Goal: Task Accomplishment & Management: Manage account settings

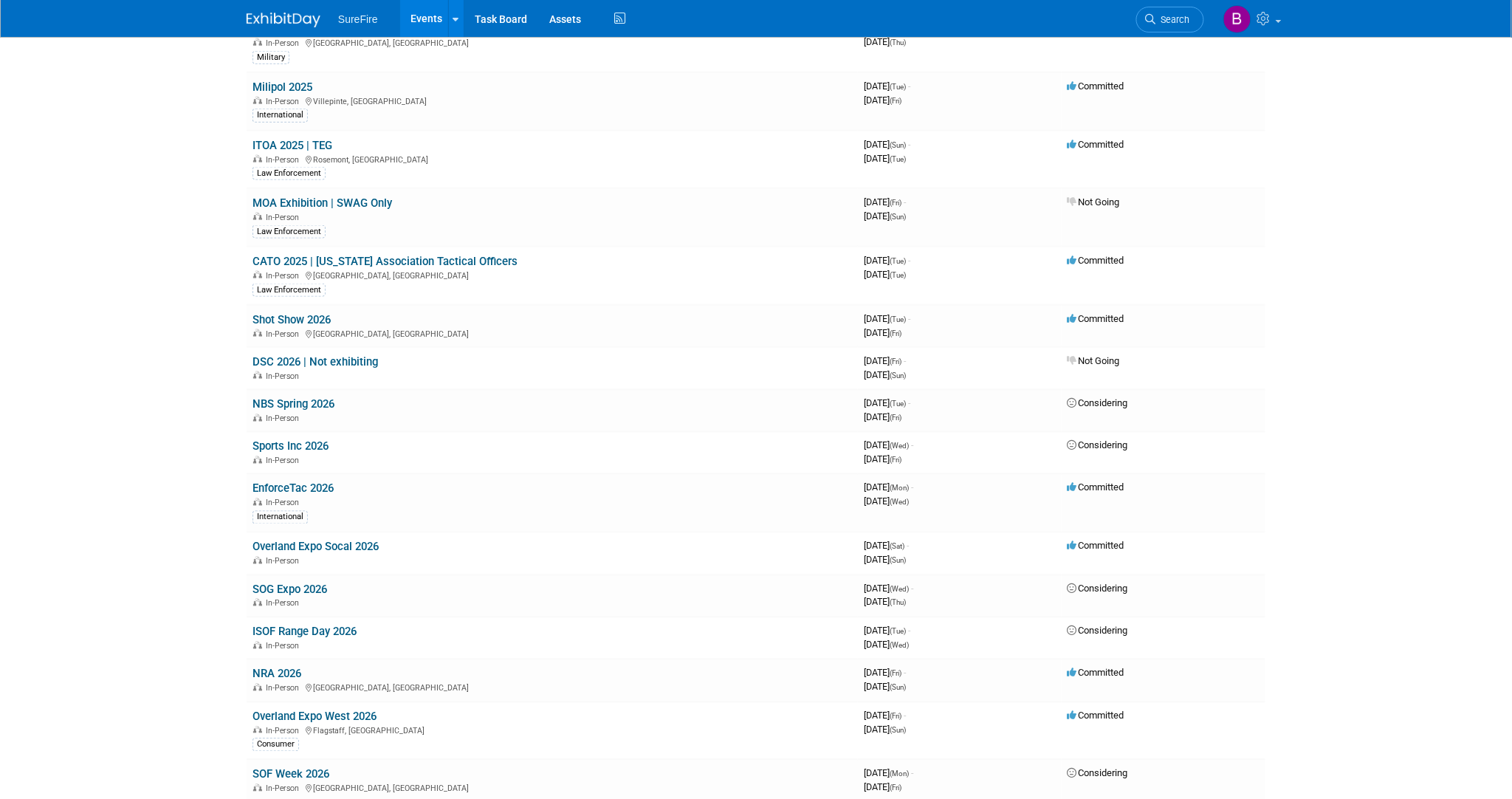
scroll to position [831, 0]
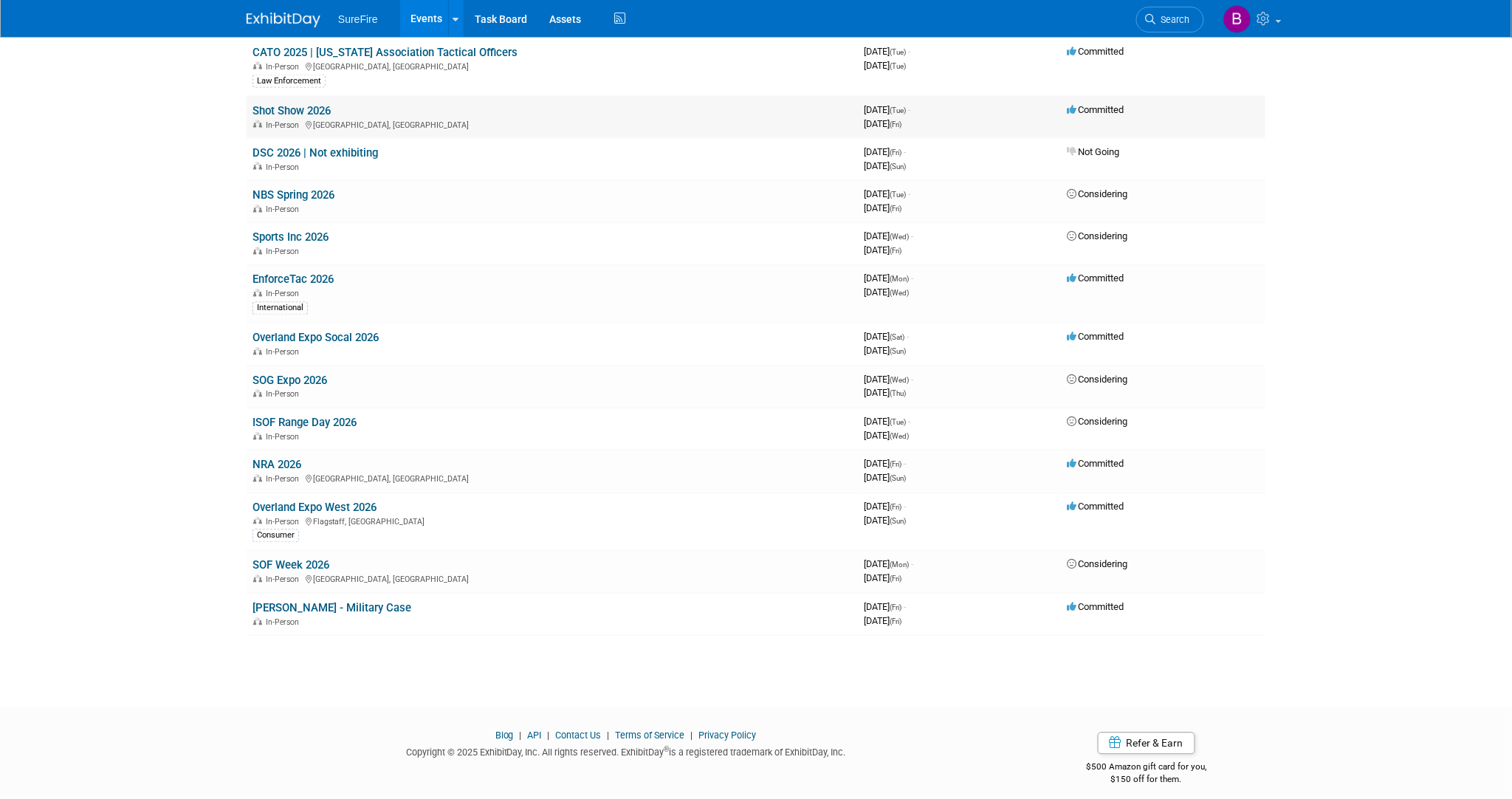
click at [265, 107] on link "Shot Show 2026" at bounding box center [292, 111] width 78 height 13
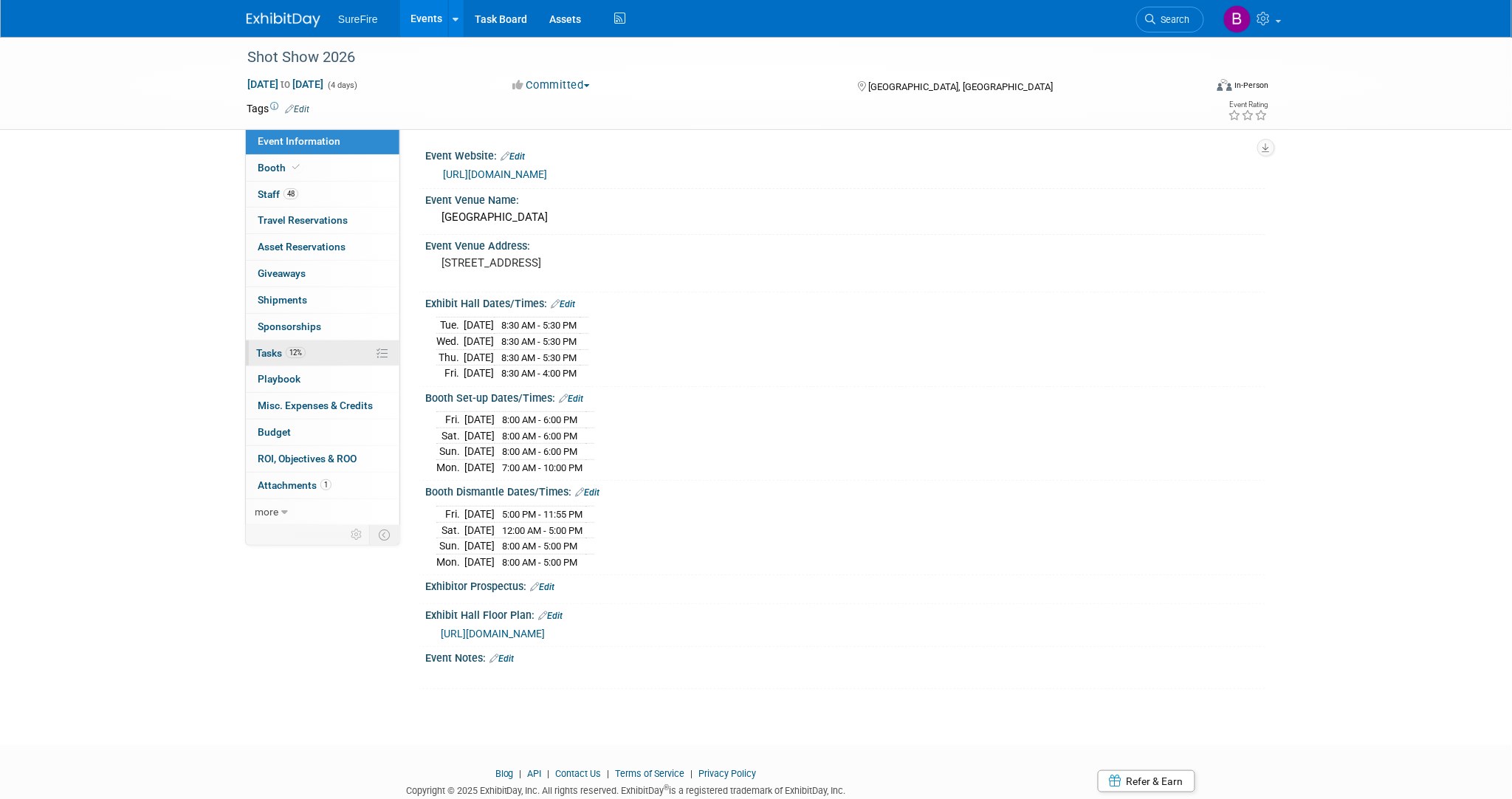
click at [336, 352] on link "12% Tasks 12%" at bounding box center [322, 353] width 154 height 26
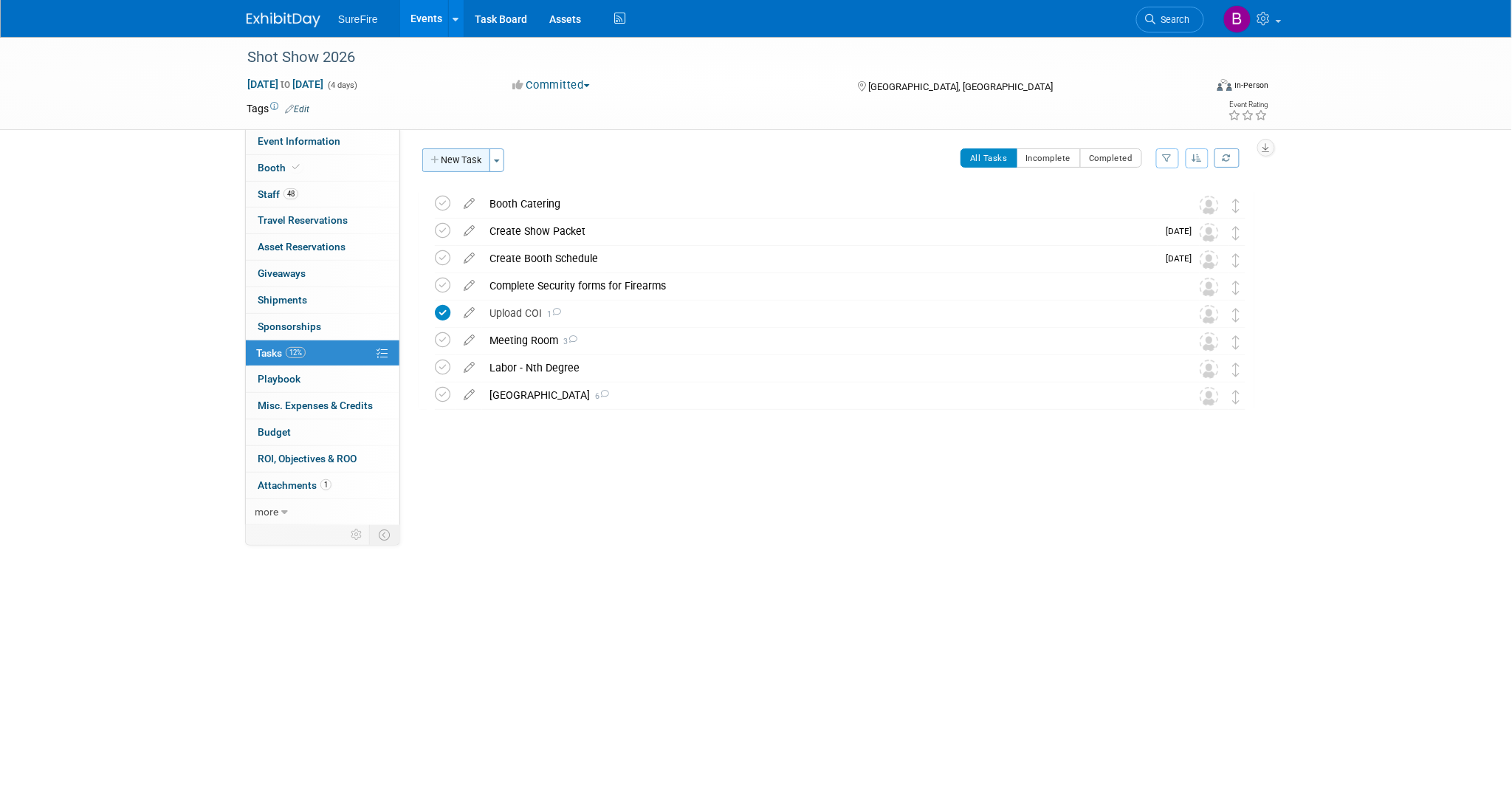
click at [445, 157] on button "New Task" at bounding box center [456, 160] width 68 height 24
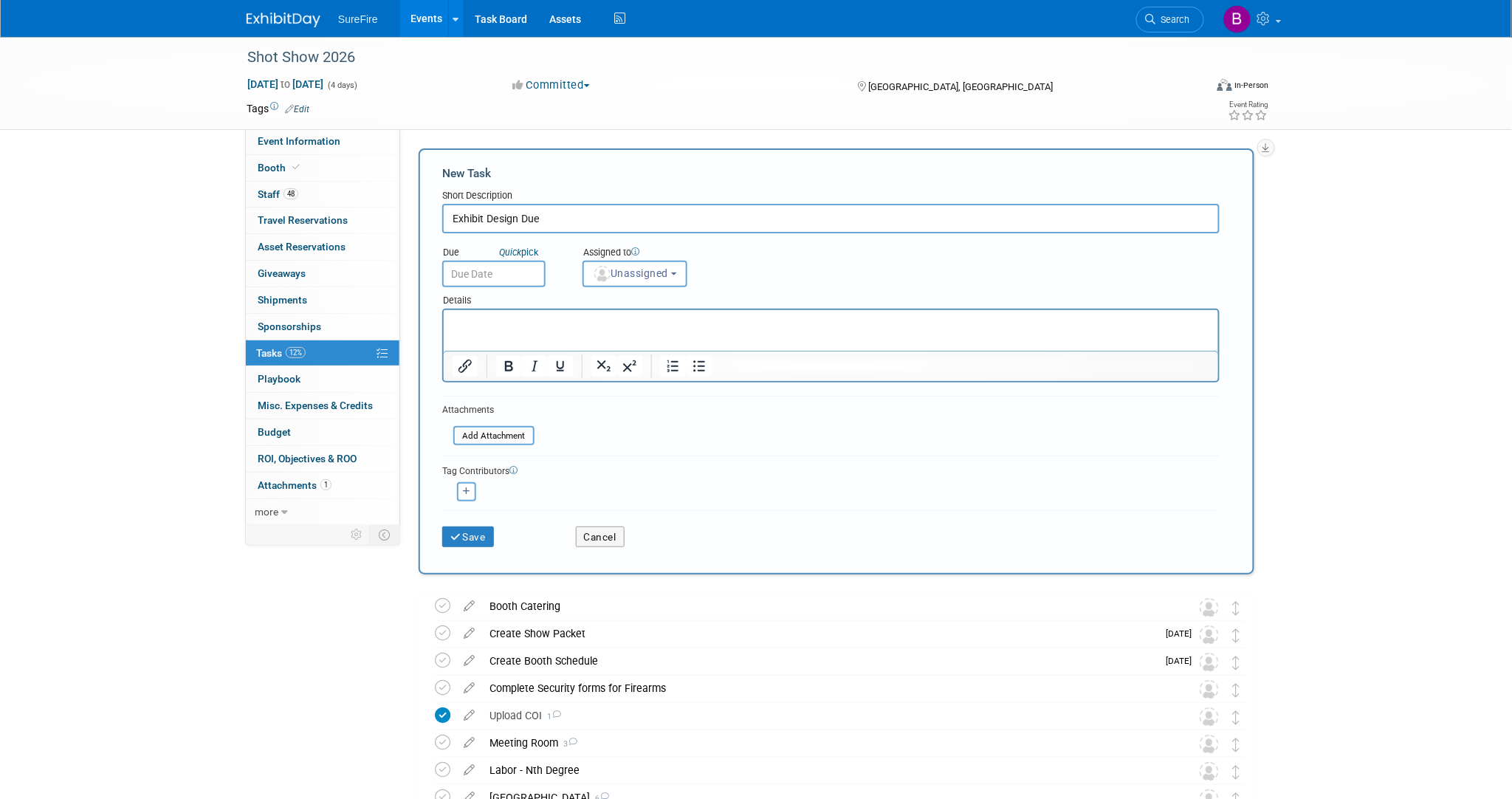
type input "Exhibit Design Due"
click at [474, 262] on input "text" at bounding box center [494, 274] width 103 height 27
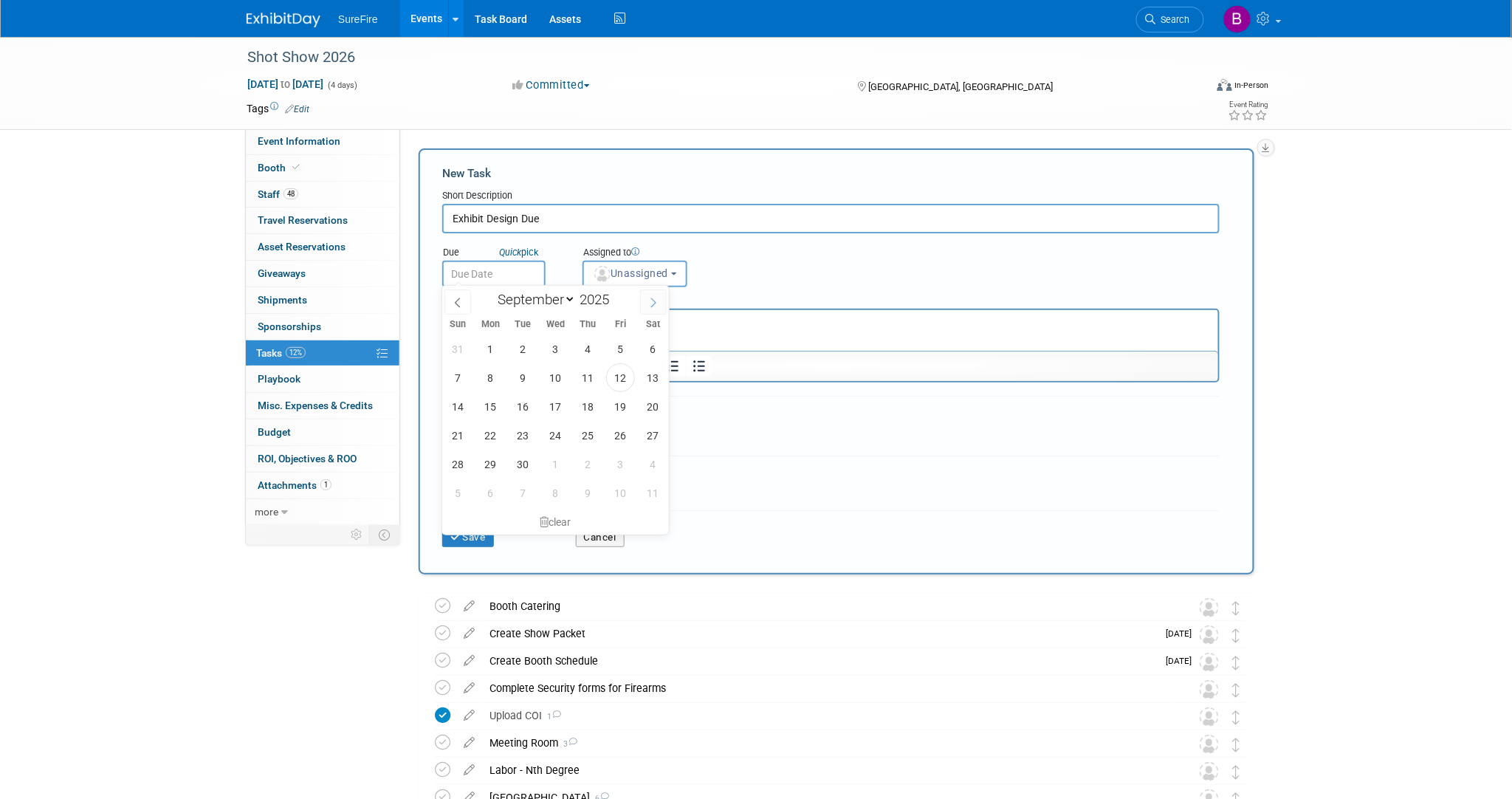
click at [647, 312] on span at bounding box center [654, 302] width 27 height 25
select select "10"
click at [621, 363] on span "7" at bounding box center [620, 378] width 29 height 29
type input "Nov 7, 2025"
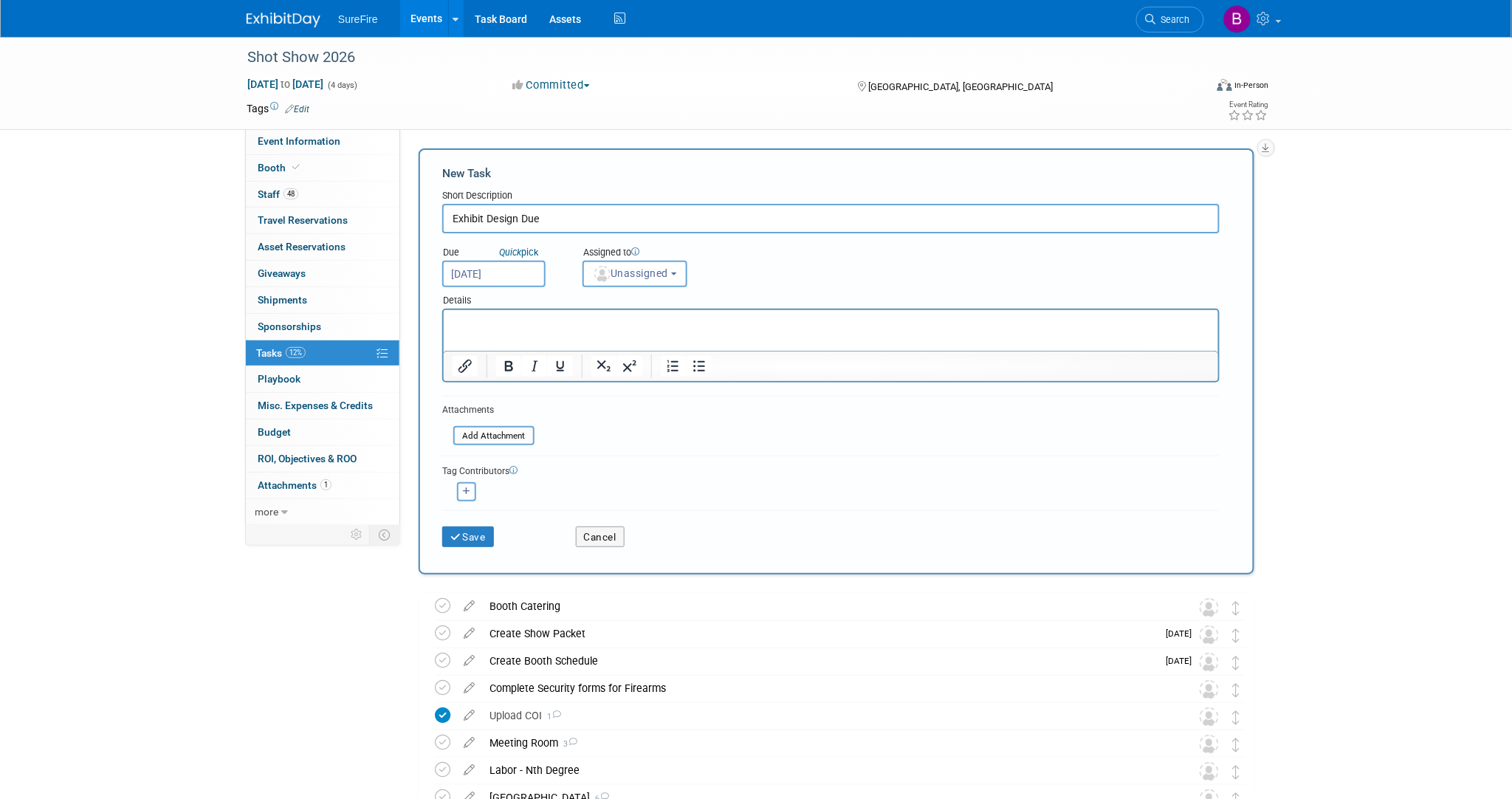
click at [481, 557] on div "New Task Short Description Exhibit Design Due Due Quick pick Nov 7, 2025 Unassi…" at bounding box center [836, 361] width 835 height 426
click at [480, 537] on button "Save" at bounding box center [468, 537] width 52 height 21
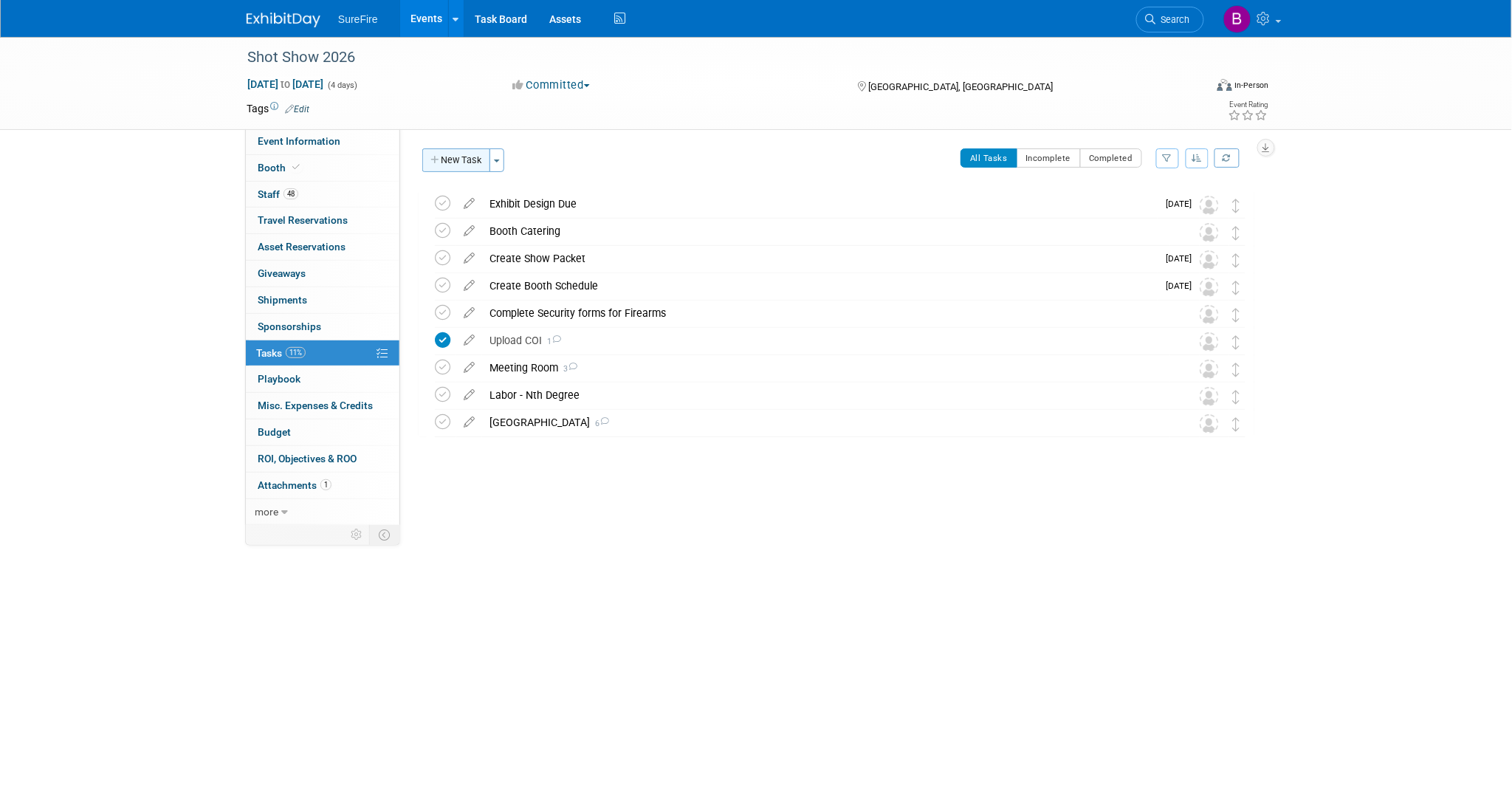
click at [476, 148] on button "New Task" at bounding box center [456, 160] width 68 height 24
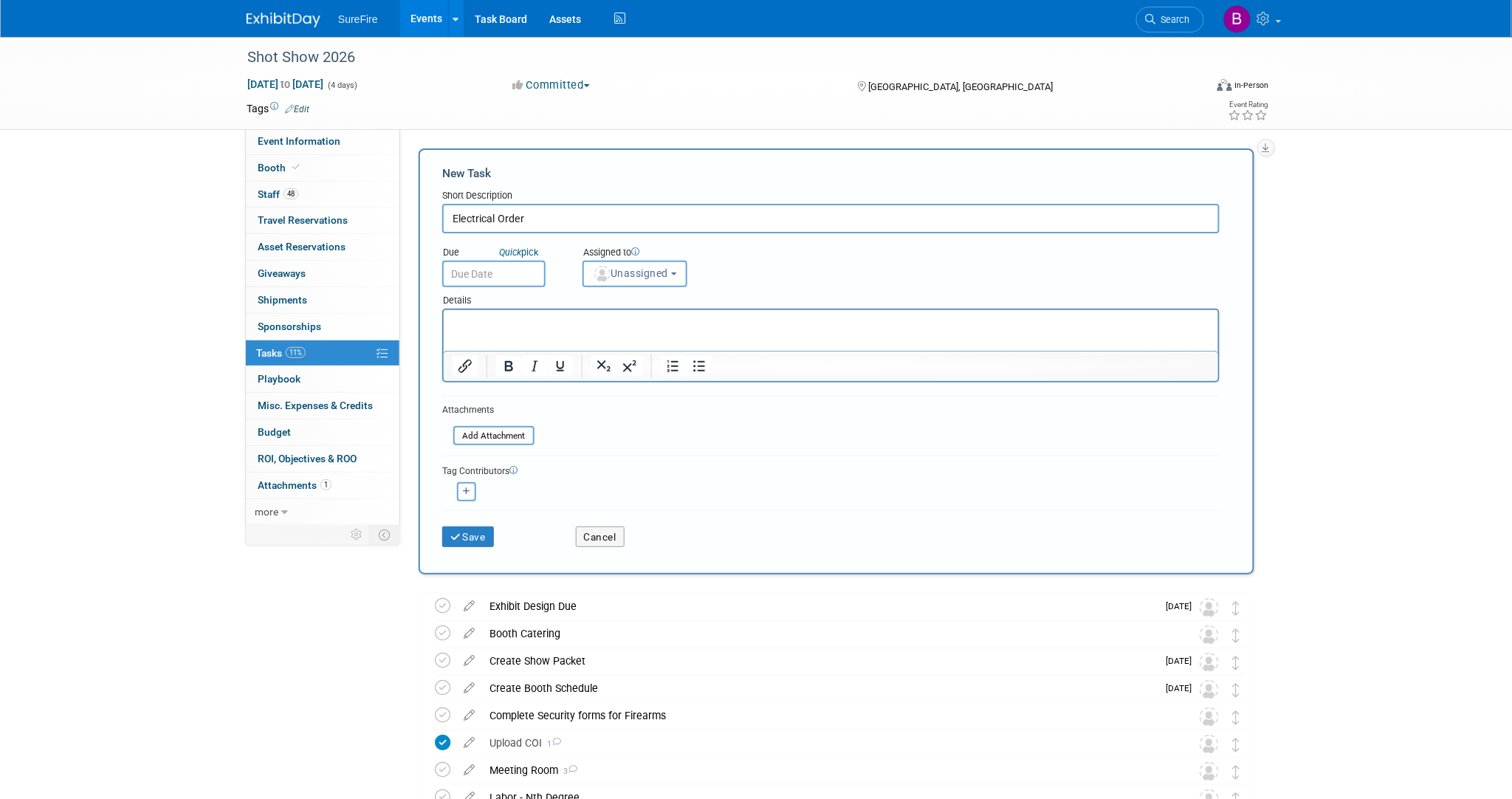
type input "Electrical Order"
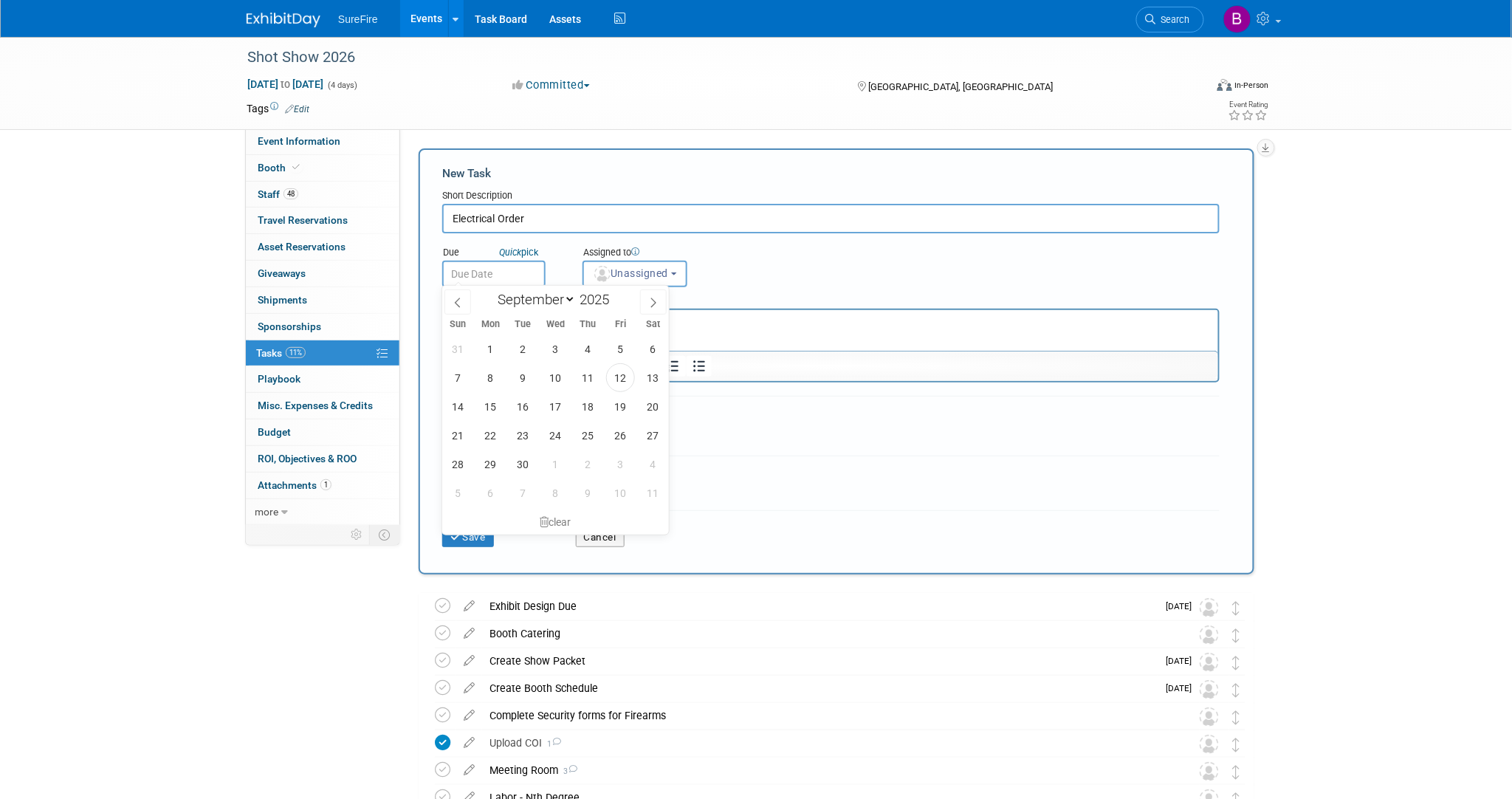
click at [513, 261] on input "text" at bounding box center [494, 274] width 103 height 27
click at [644, 300] on span at bounding box center [654, 302] width 27 height 25
click at [659, 307] on span at bounding box center [654, 302] width 27 height 25
select select "11"
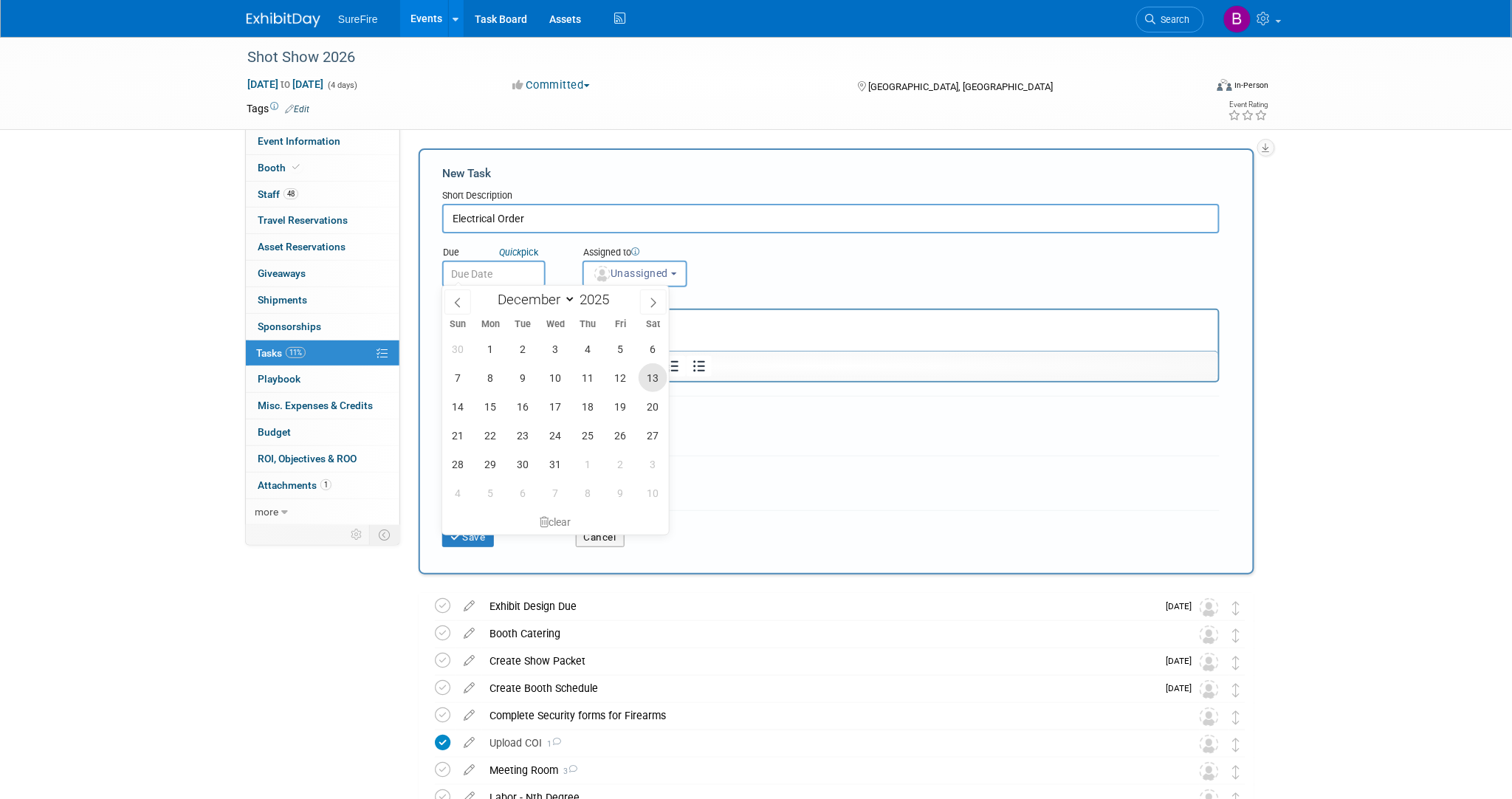
click at [658, 378] on span "13" at bounding box center [653, 378] width 29 height 29
type input "Dec 13, 2025"
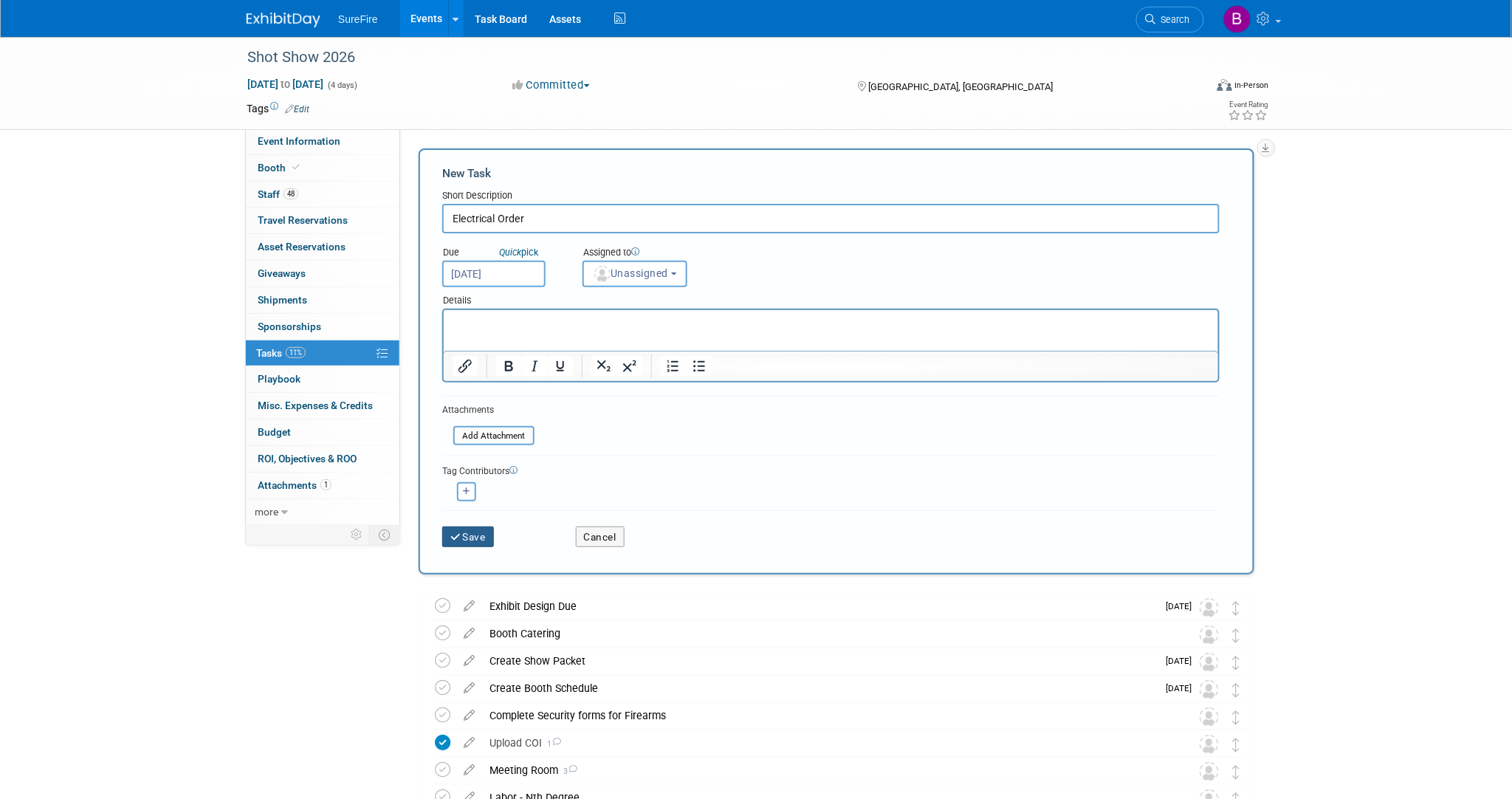
click at [489, 536] on button "Save" at bounding box center [468, 537] width 52 height 21
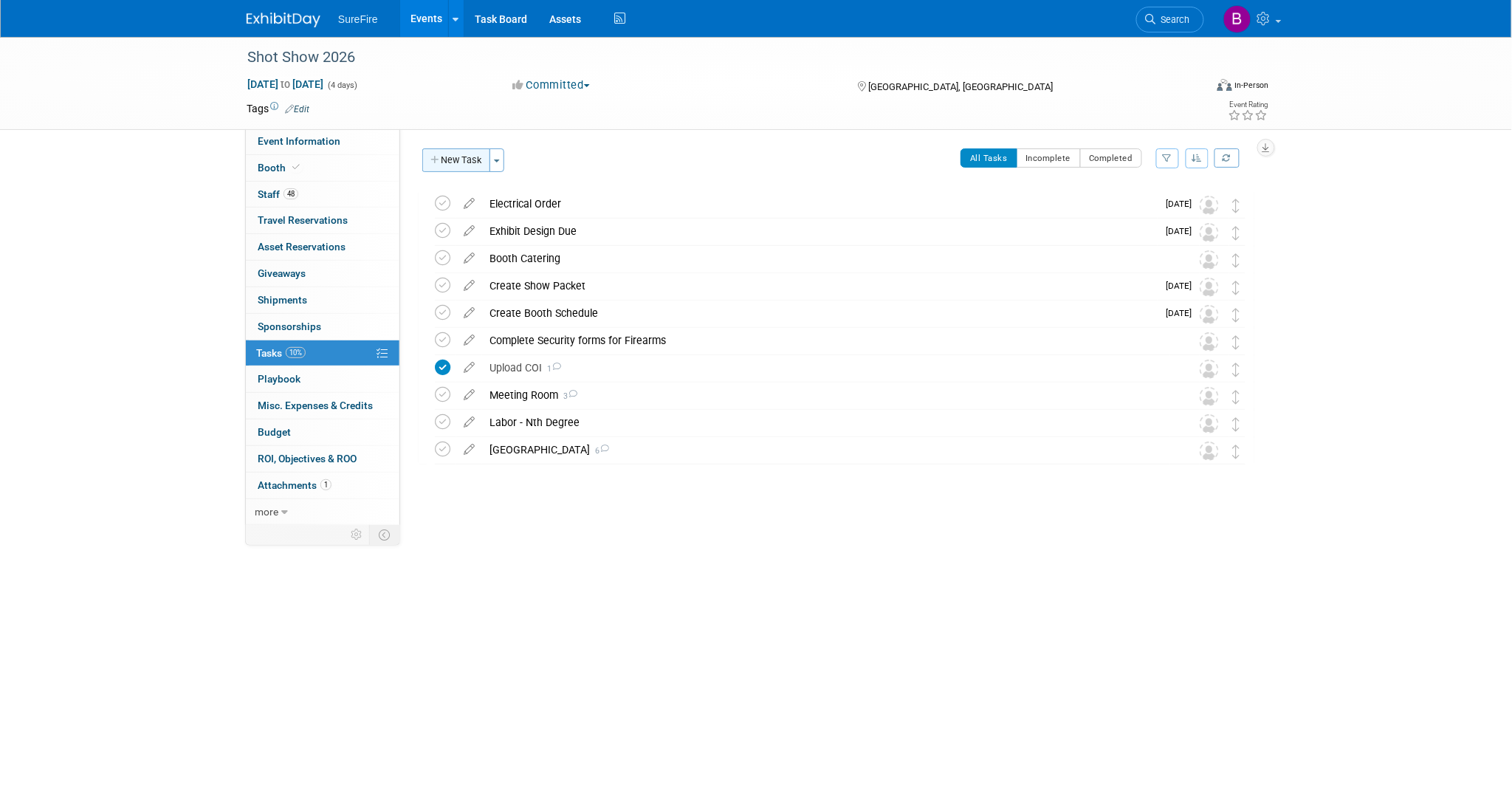
click at [472, 163] on button "New Task" at bounding box center [456, 160] width 68 height 24
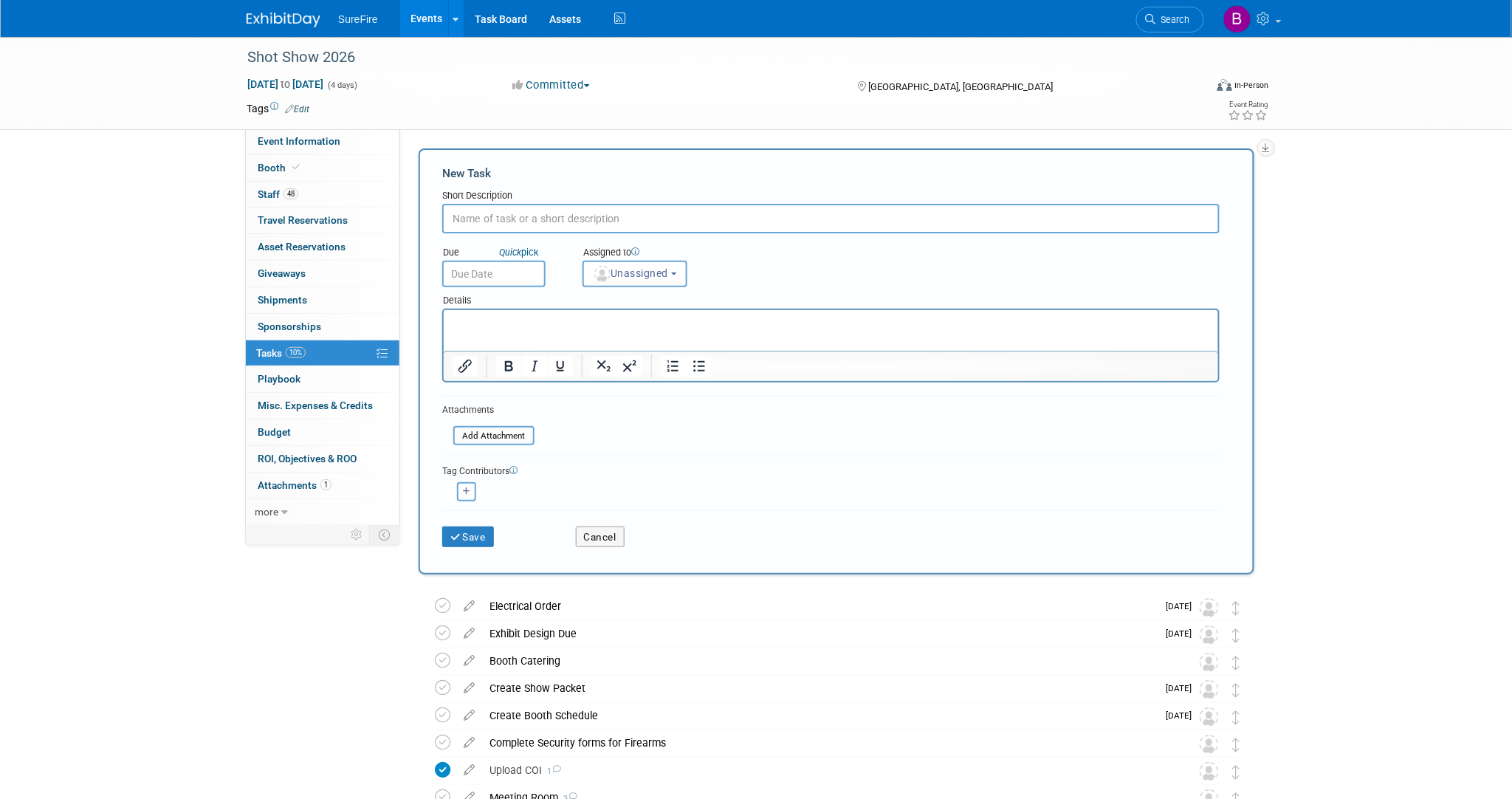
paste input "Hanging Truss, Chain Hoist, Lighting and Stagehand Labor (Advance Rate) Venetian"
type input "Hanging Truss, Chain Hoist, Lighting and Stagehand Labor (Advance Rate) Venetian"
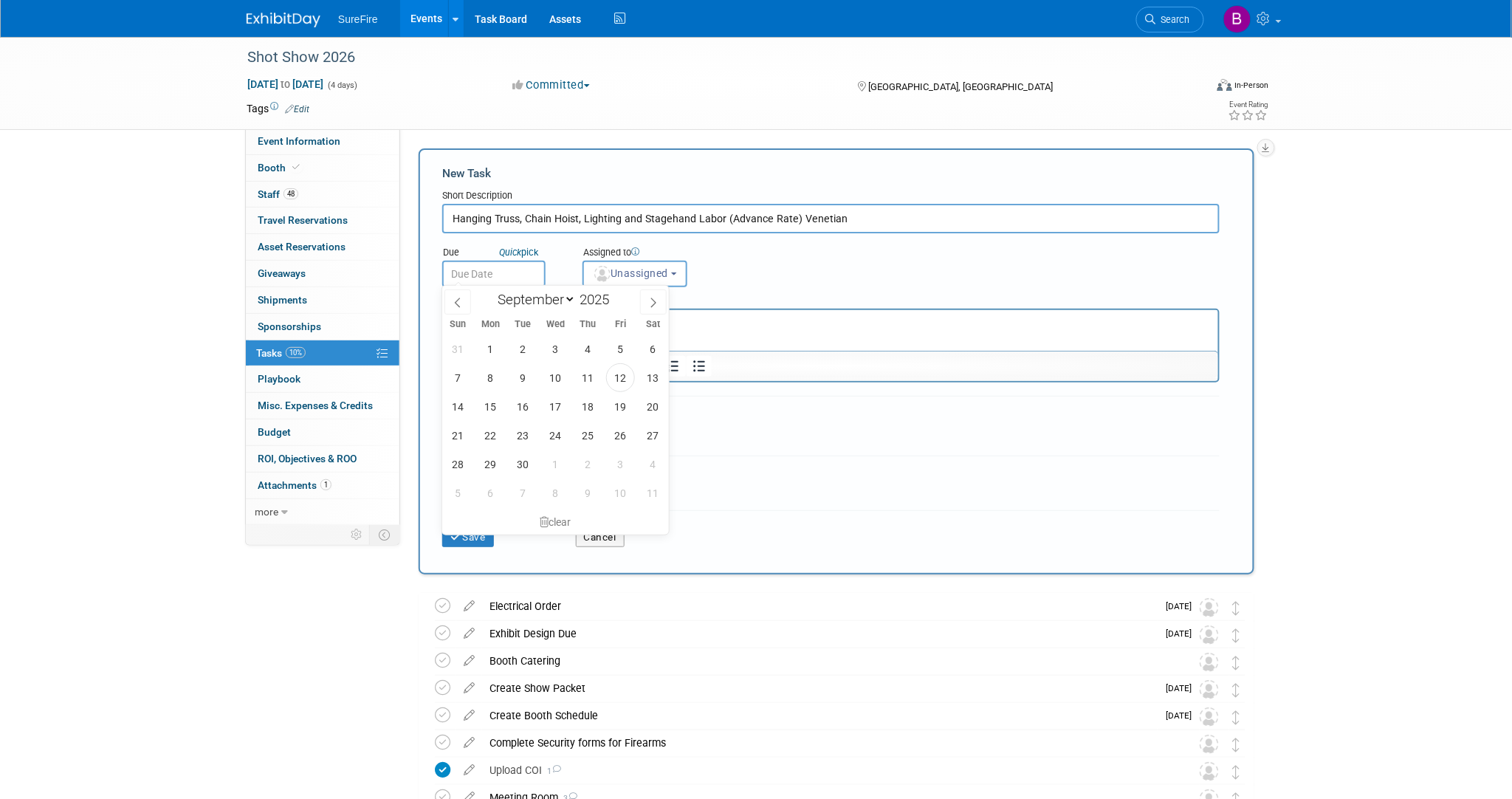
click at [519, 273] on input "text" at bounding box center [494, 274] width 103 height 27
click at [651, 300] on icon at bounding box center [653, 302] width 11 height 11
select select "11"
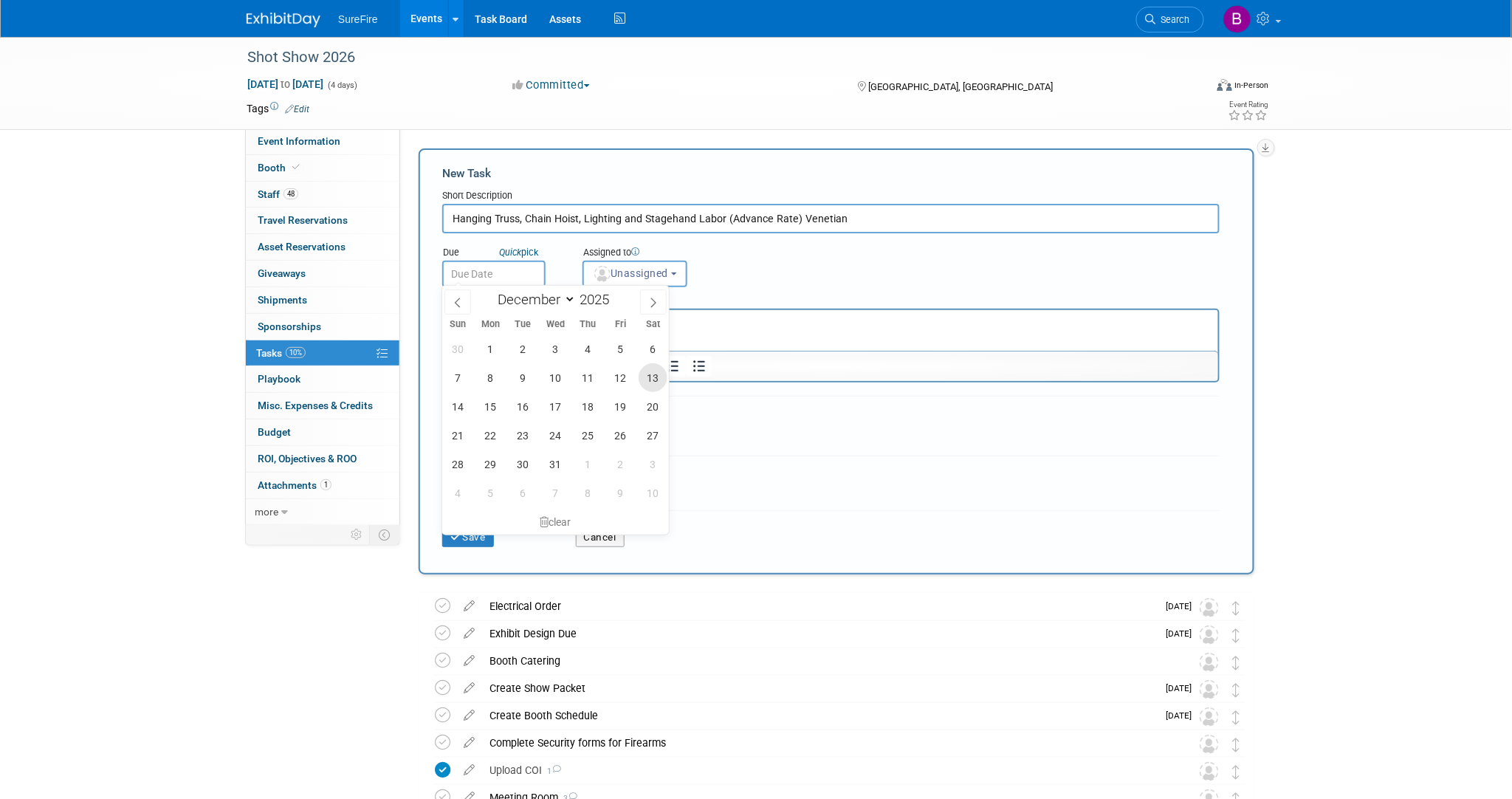
click at [655, 381] on span "13" at bounding box center [653, 378] width 29 height 29
type input "Dec 13, 2025"
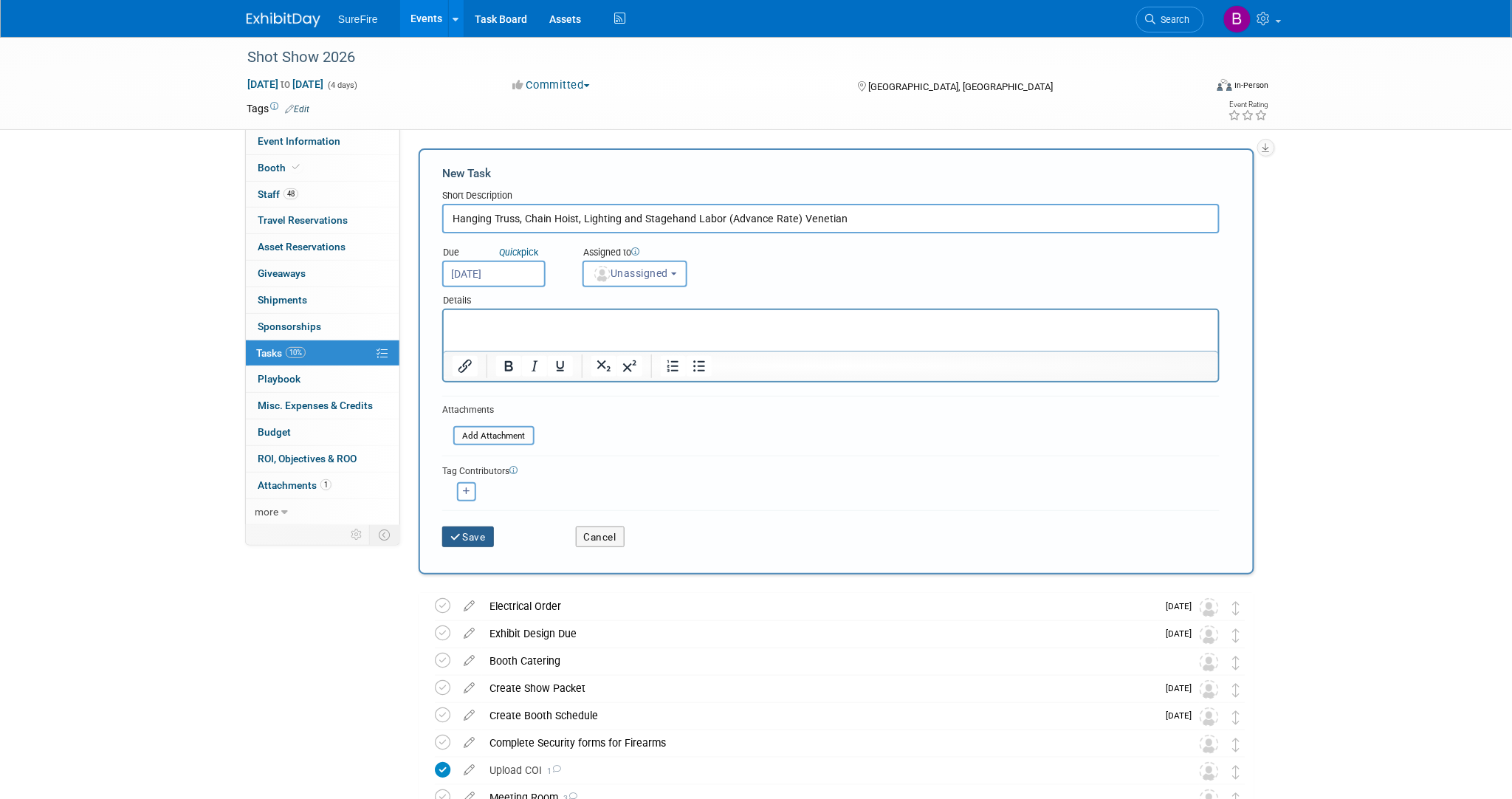
click at [474, 536] on button "Save" at bounding box center [468, 537] width 52 height 21
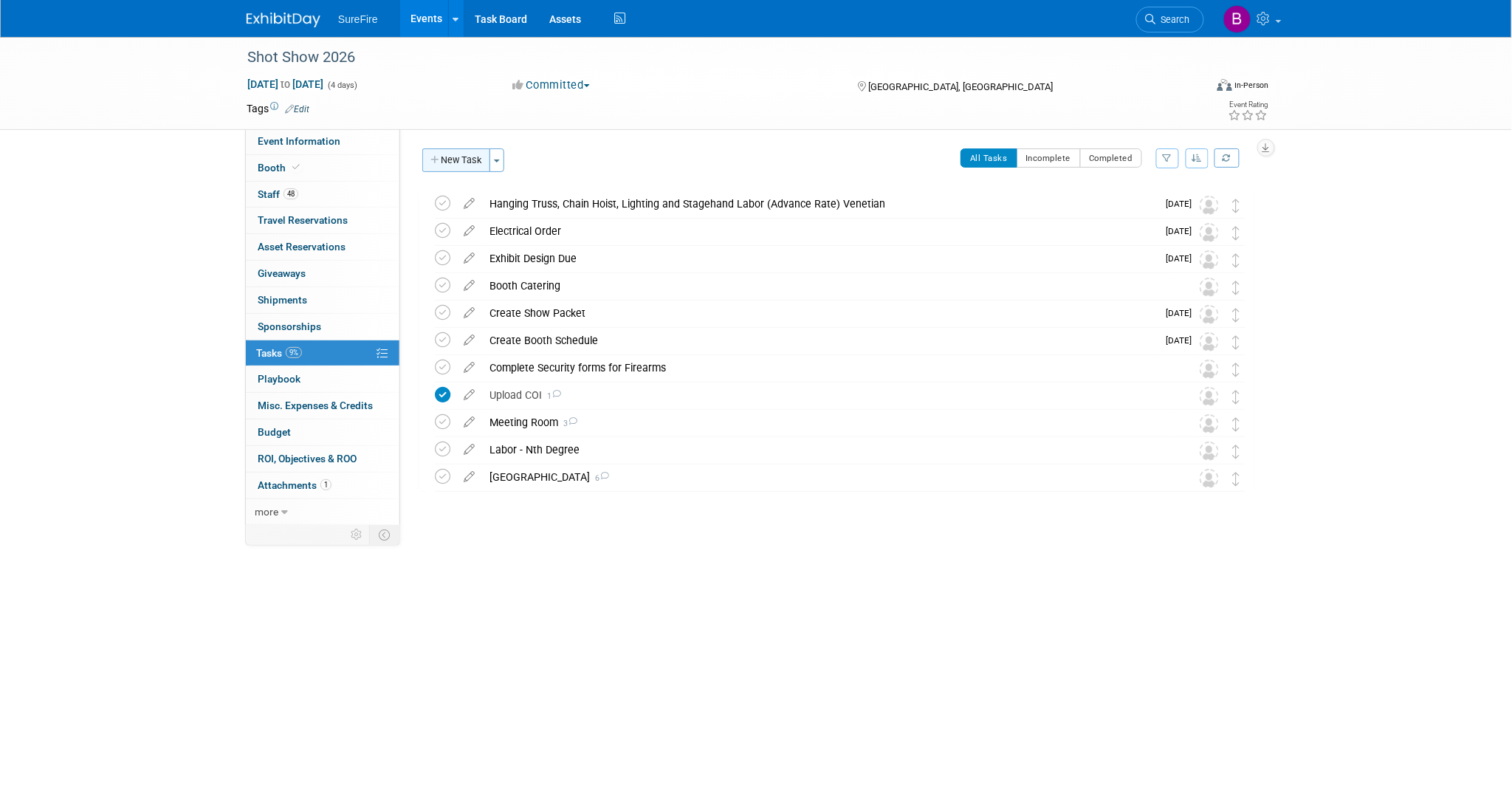
click at [481, 161] on button "New Task" at bounding box center [456, 160] width 68 height 24
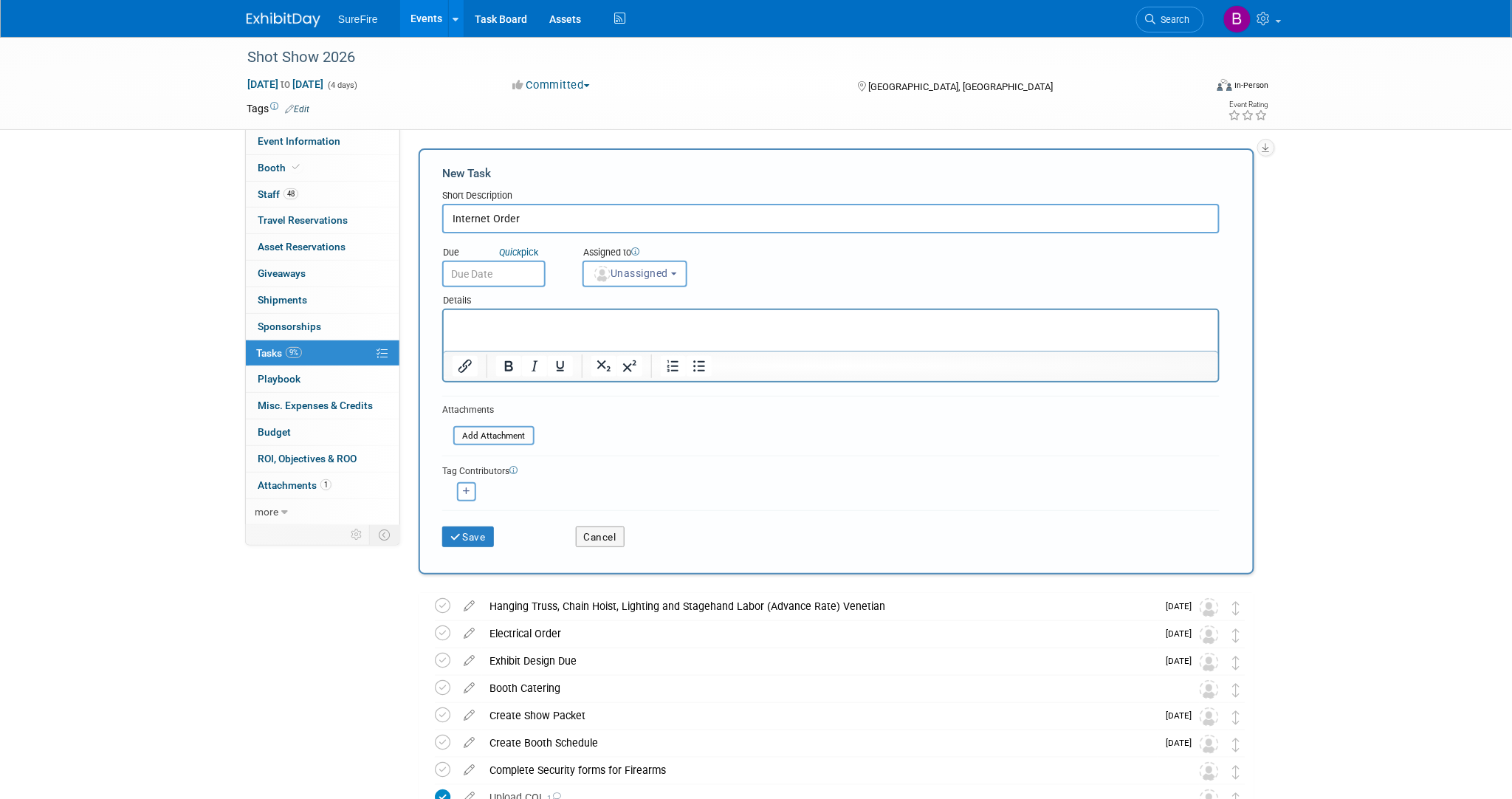
type input "Internet Order"
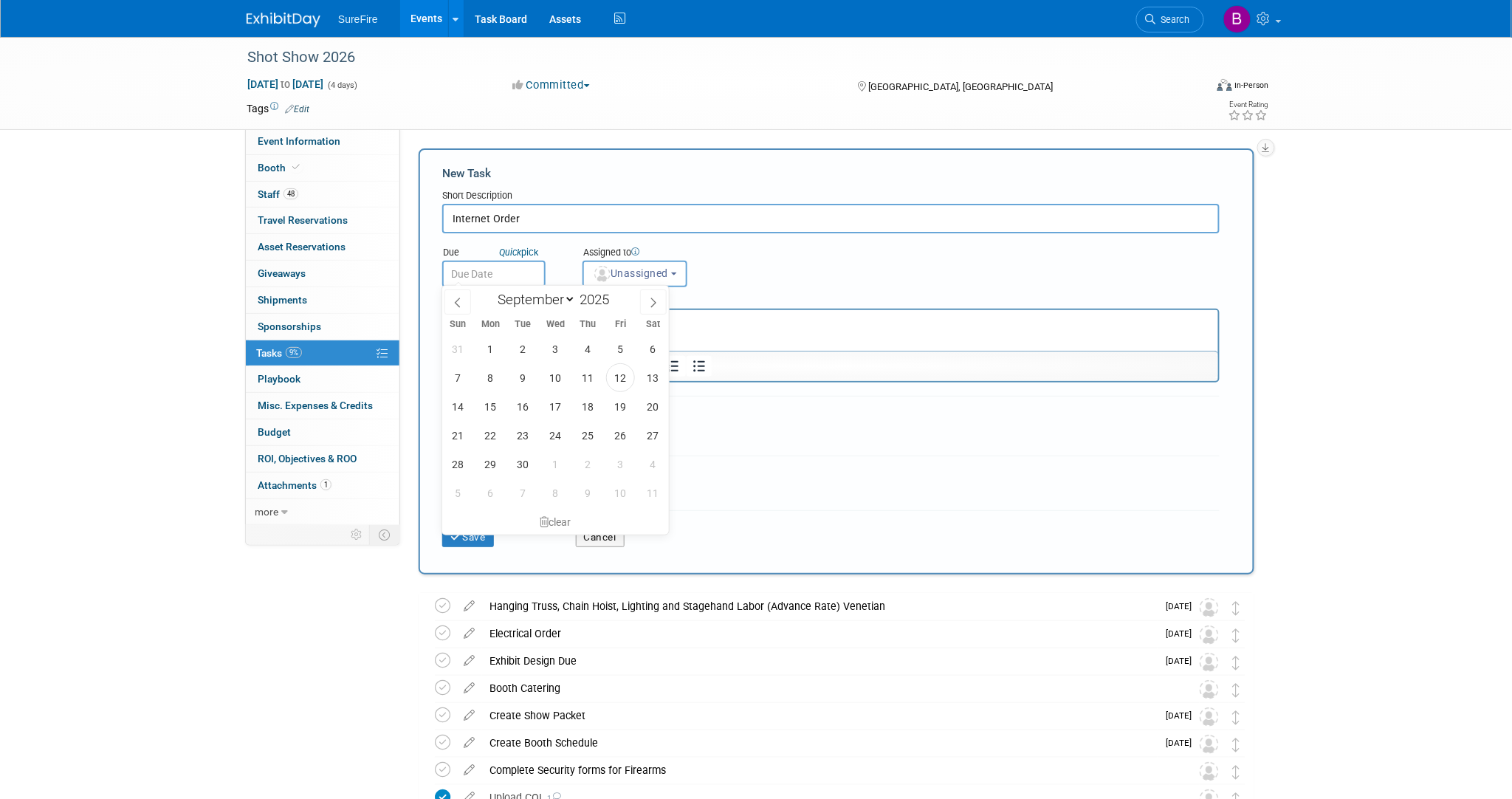
click at [495, 274] on input "text" at bounding box center [494, 274] width 103 height 27
click at [654, 290] on span at bounding box center [654, 302] width 27 height 25
click at [651, 300] on icon at bounding box center [653, 302] width 11 height 11
select select "11"
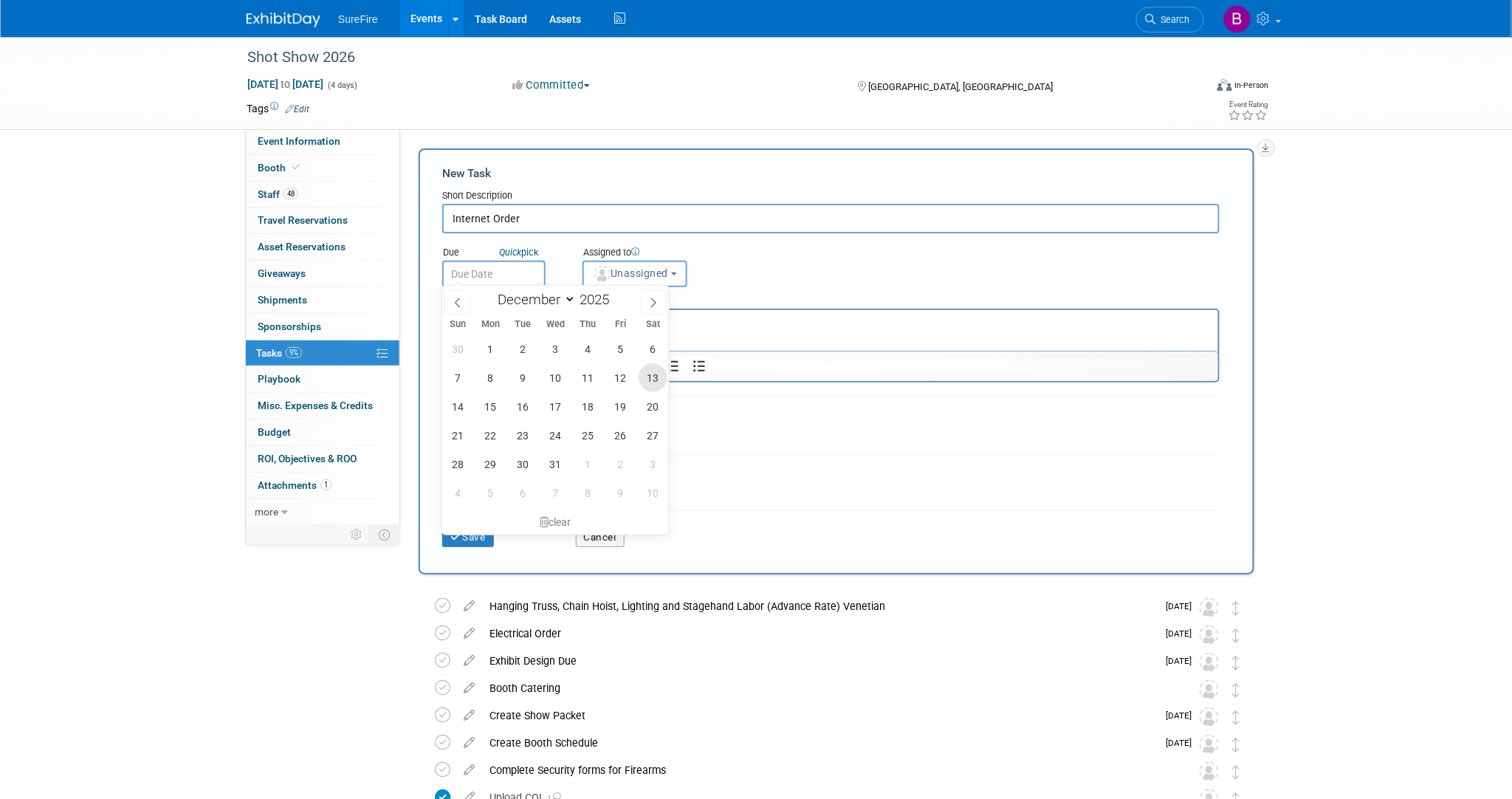
click at [654, 382] on span "13" at bounding box center [653, 378] width 29 height 29
type input "Dec 13, 2025"
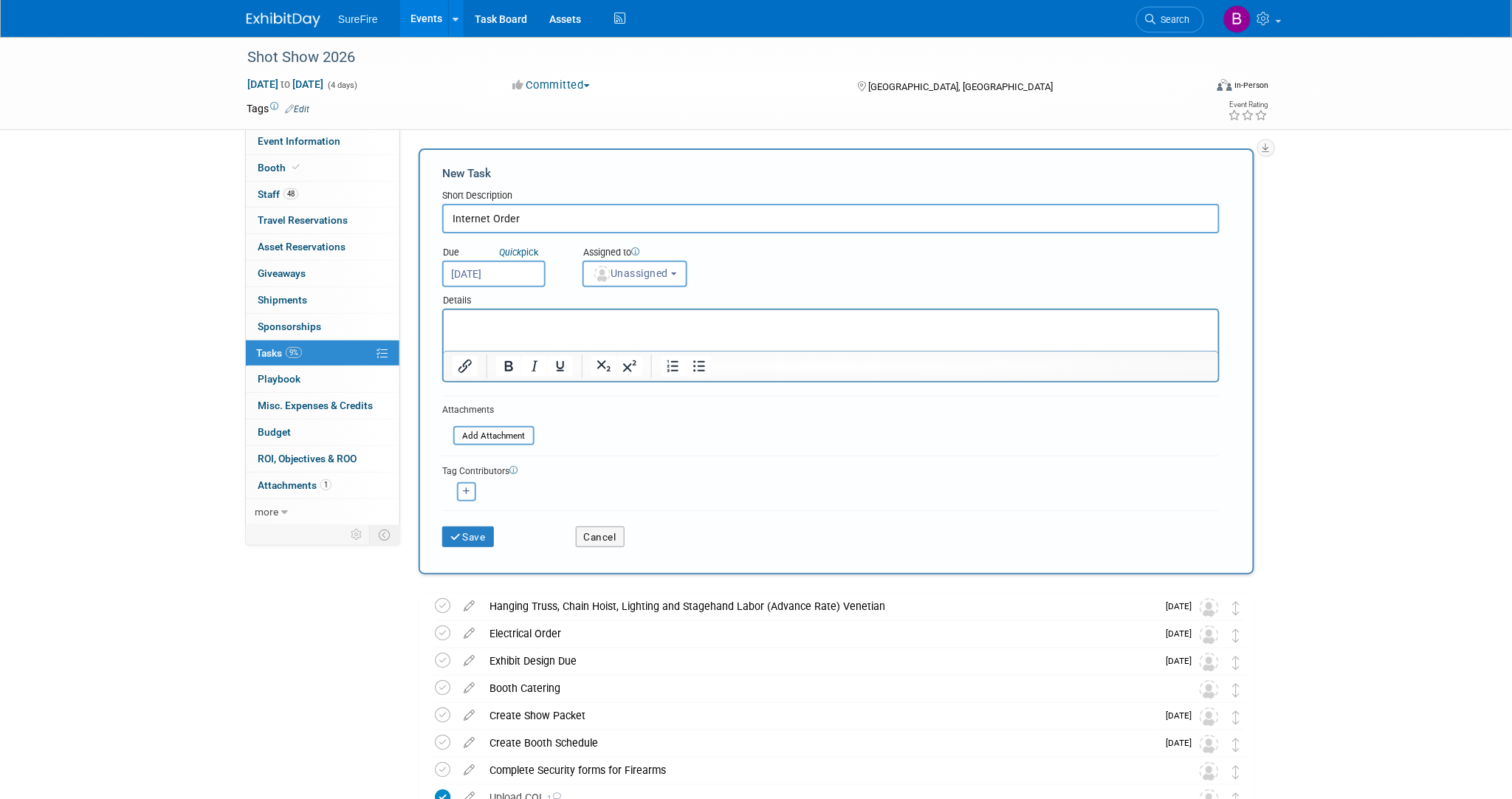
click at [488, 553] on div "Save Cancel" at bounding box center [831, 533] width 777 height 47
click at [487, 539] on button "Save" at bounding box center [468, 537] width 52 height 21
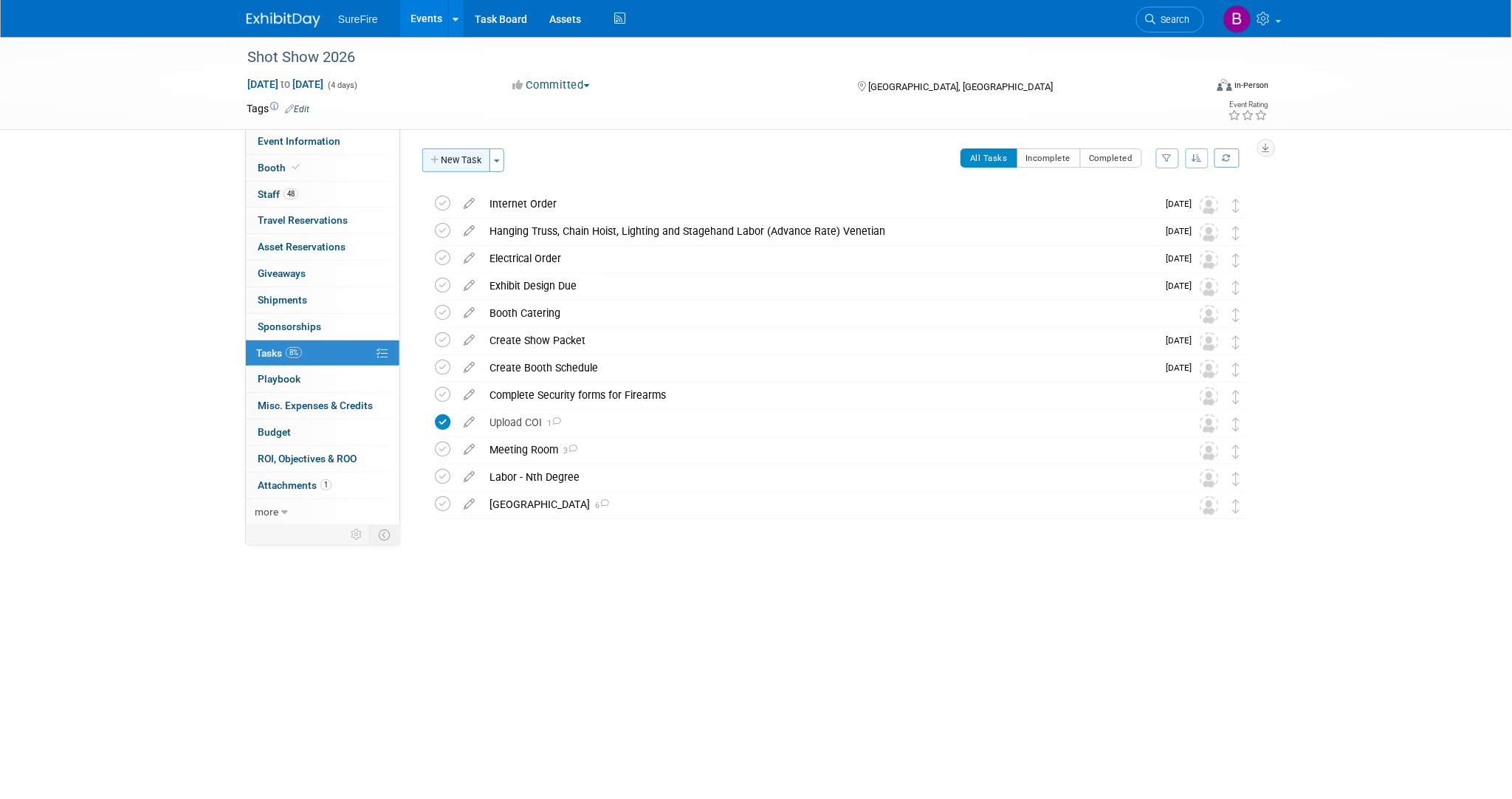
click at [453, 158] on button "New Task" at bounding box center [456, 160] width 68 height 24
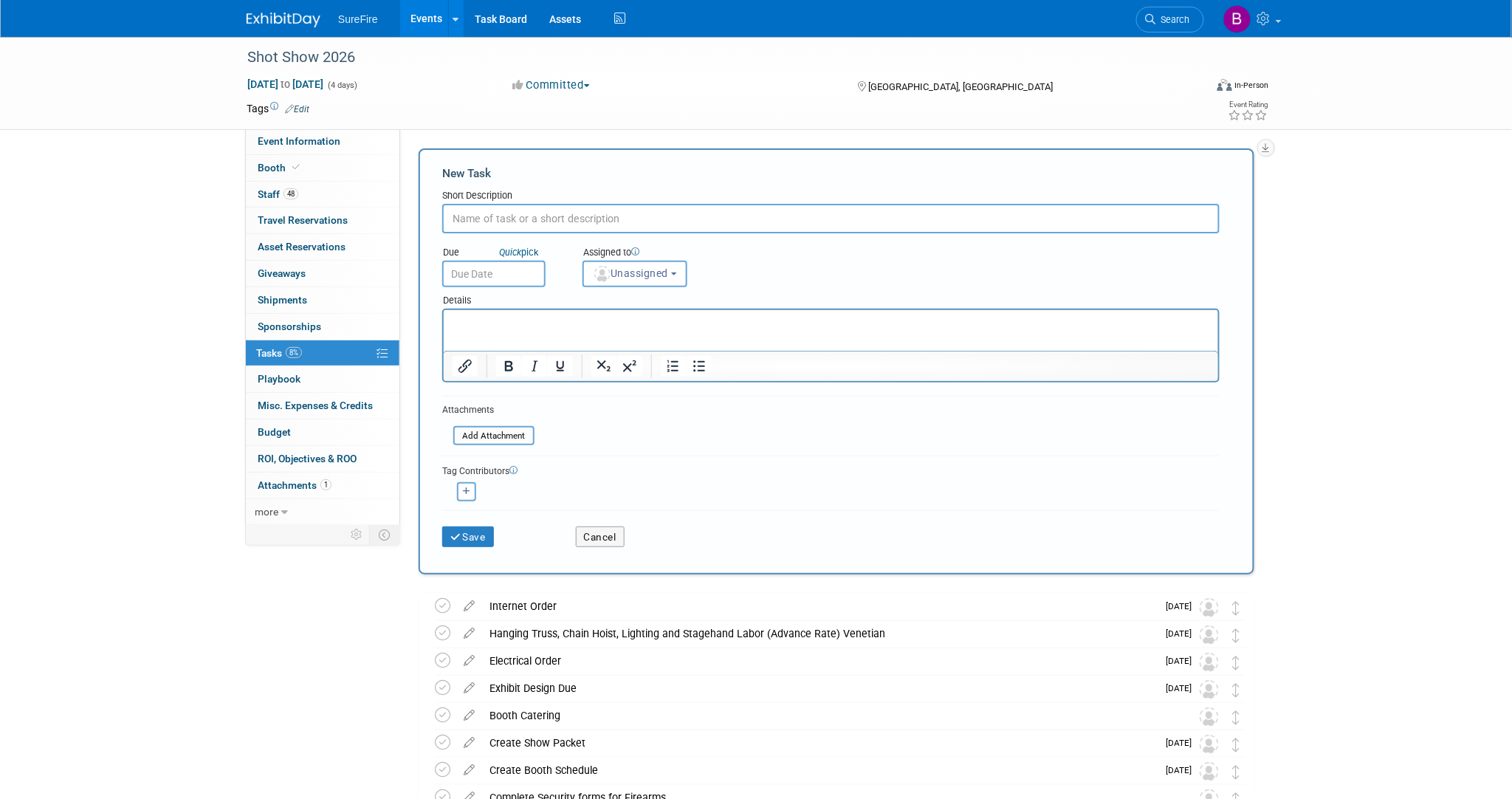
click at [1292, 404] on div "Shot Show 2026 Jan 20, 2026 to Jan 23, 2026 (4 days) Jan 20, 2026 to Jan 23, 20…" at bounding box center [756, 525] width 1512 height 975
click at [553, 212] on input "text" at bounding box center [831, 218] width 777 height 30
type input "Furniture Order"
click at [514, 271] on input "text" at bounding box center [494, 274] width 103 height 27
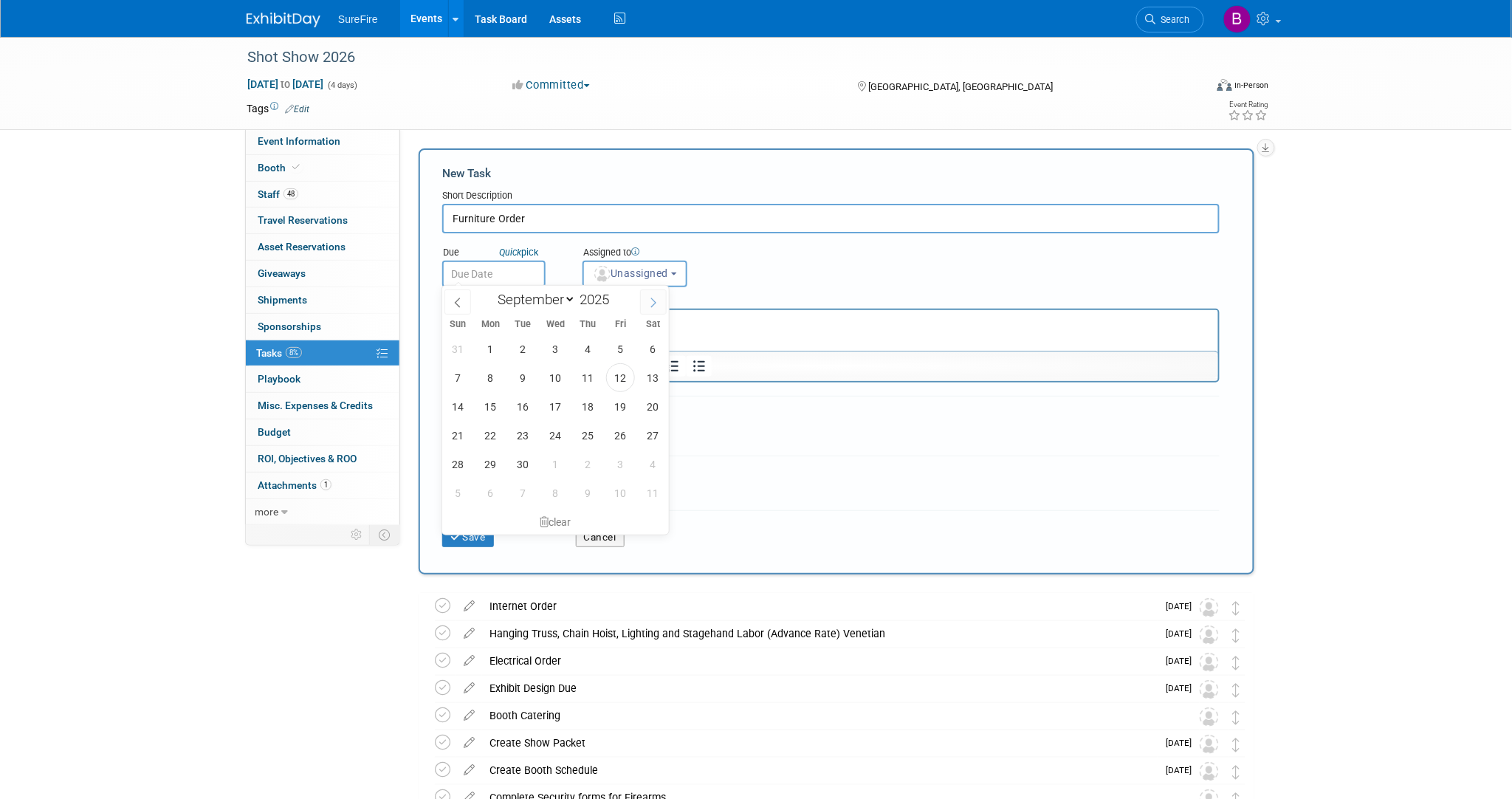
click at [656, 311] on span at bounding box center [654, 302] width 27 height 25
select select "11"
click at [524, 404] on span "16" at bounding box center [523, 406] width 29 height 29
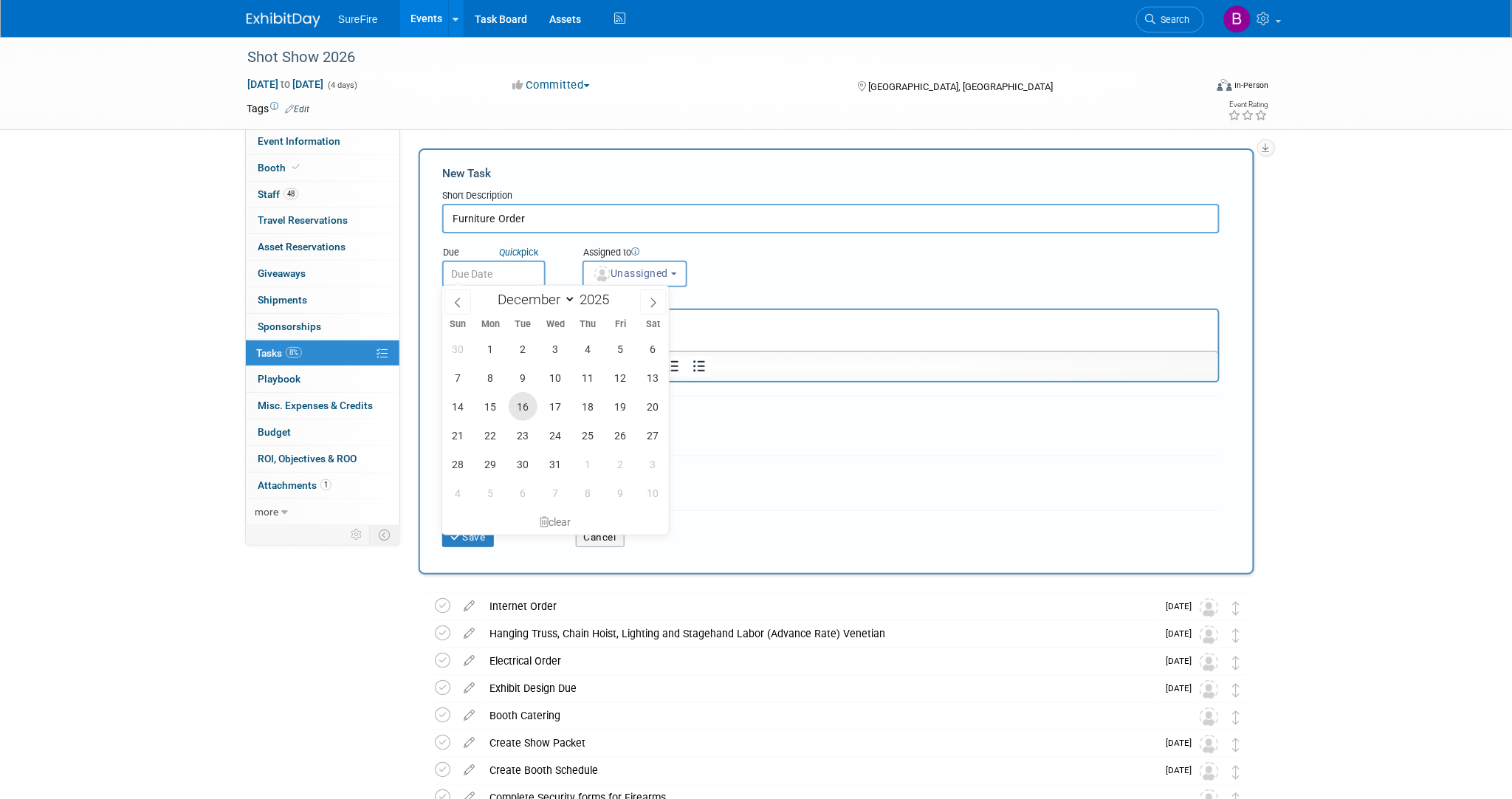
type input "Dec 16, 2025"
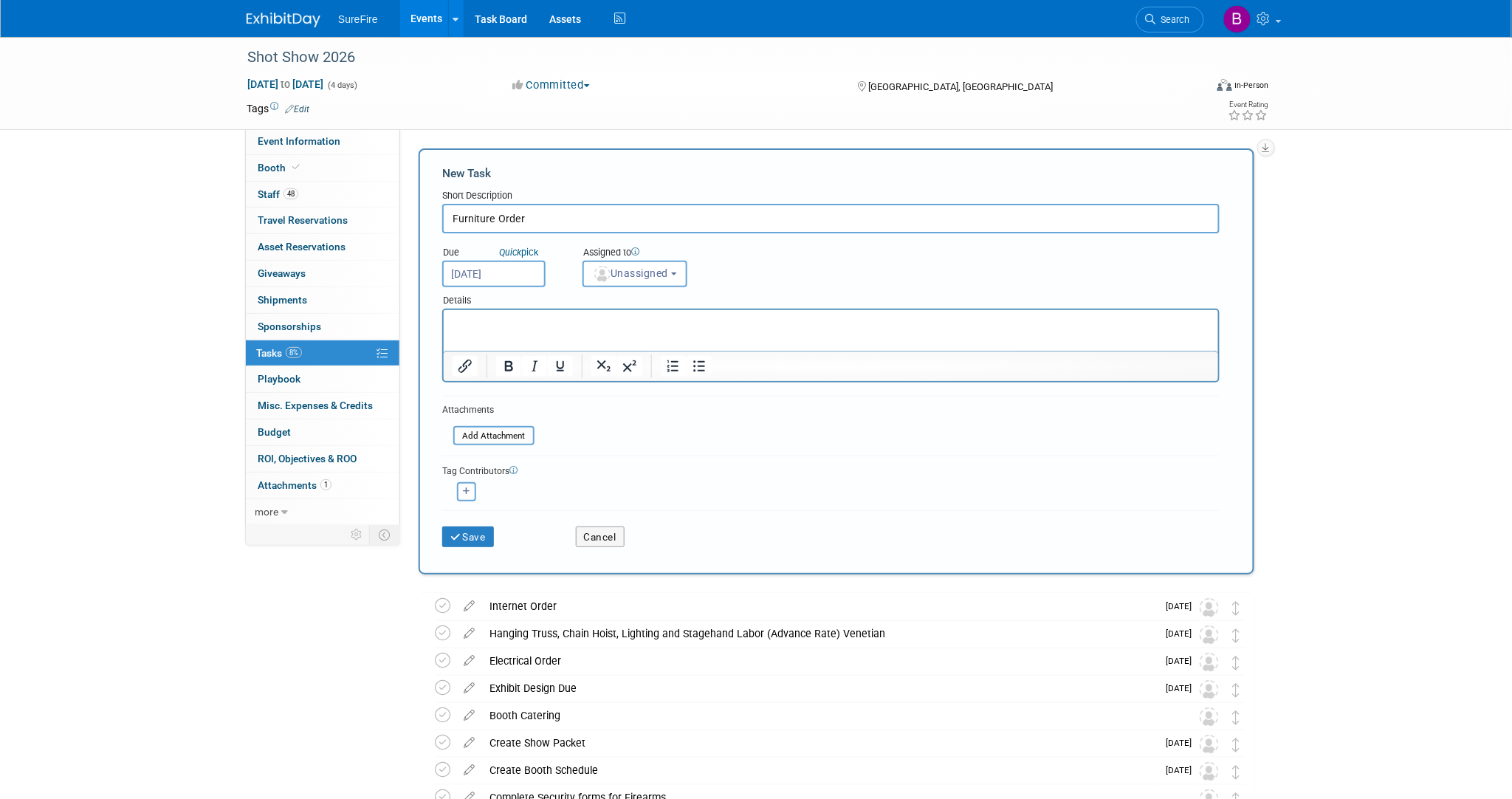
click at [523, 326] on p "Rich Text Area. Press ALT-0 for help." at bounding box center [831, 322] width 758 height 14
click at [443, 549] on div "Save Cancel" at bounding box center [831, 533] width 777 height 47
click at [446, 543] on button "Save" at bounding box center [468, 537] width 52 height 21
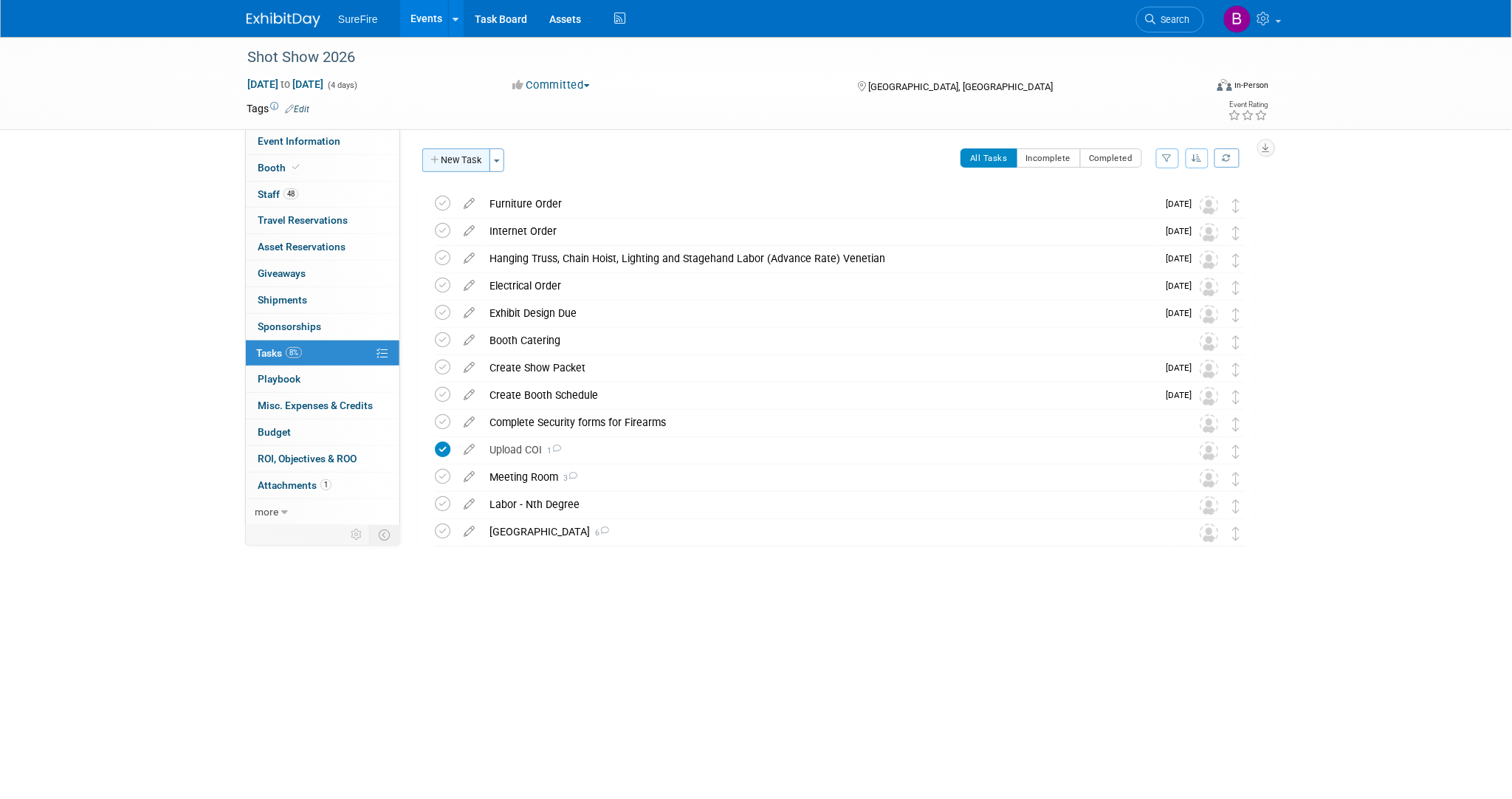
click at [444, 152] on button "New Task" at bounding box center [456, 160] width 68 height 24
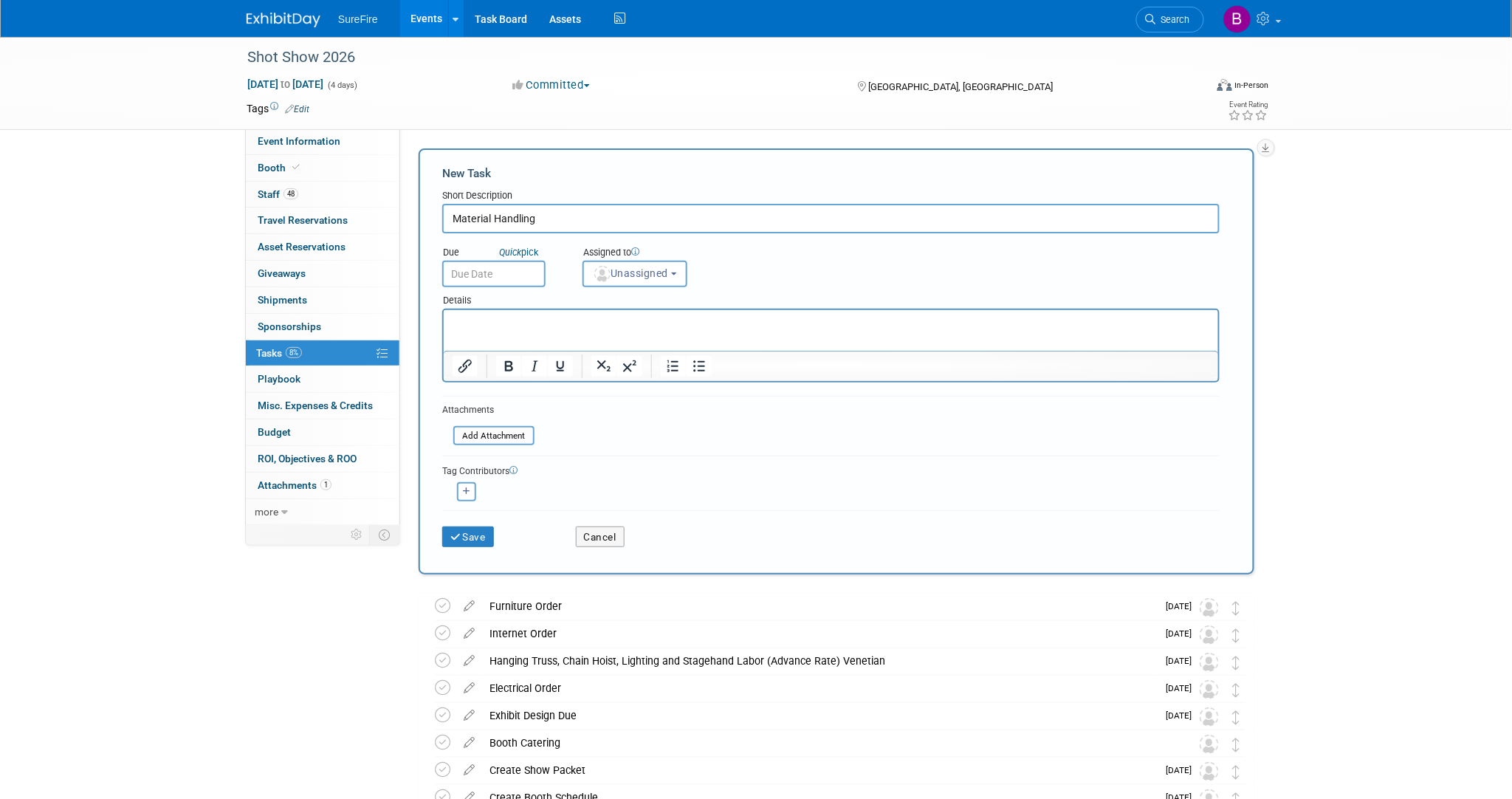
type input "Material Handling"
click at [489, 279] on input "text" at bounding box center [494, 274] width 103 height 27
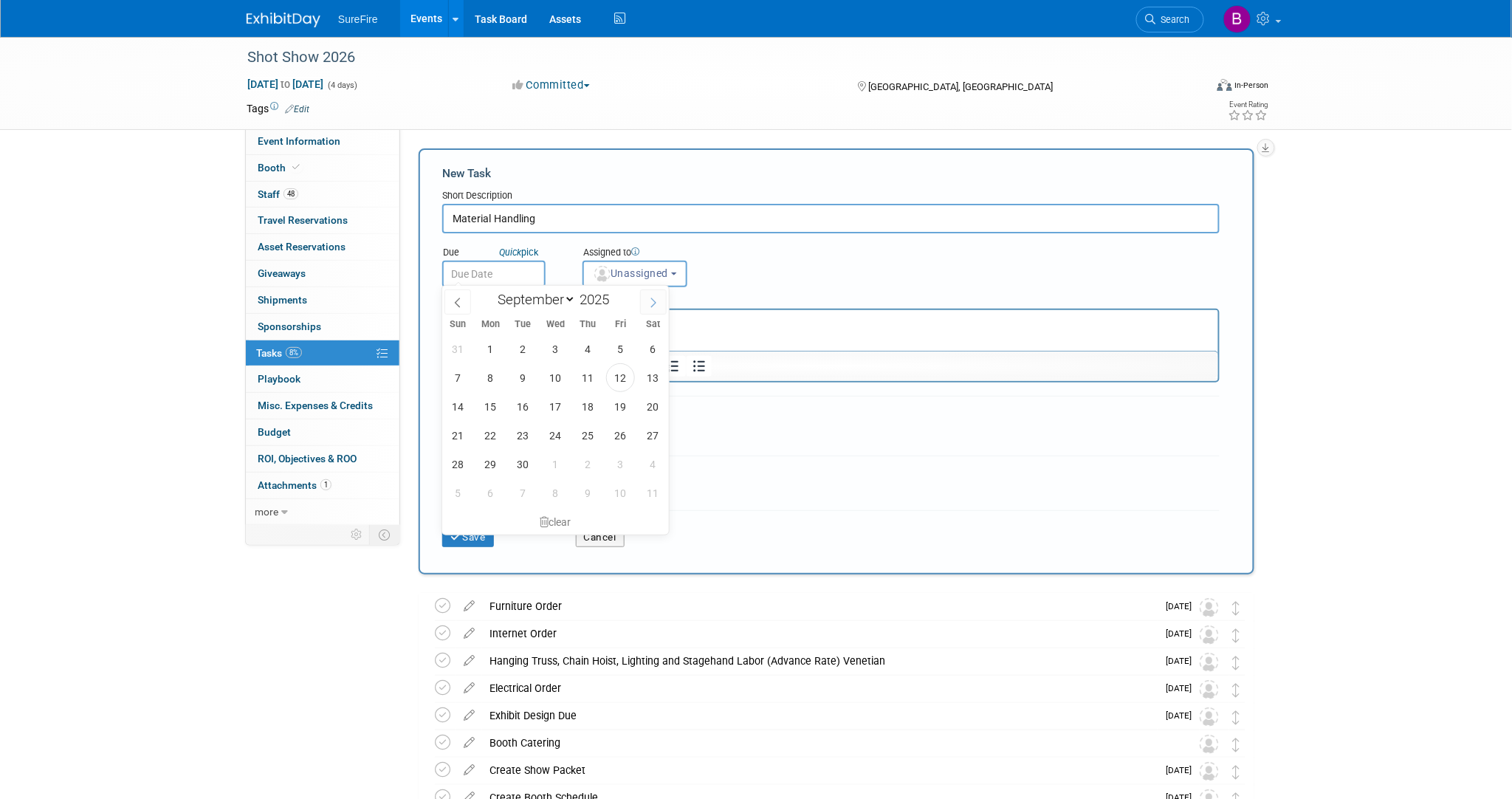
click at [644, 303] on span at bounding box center [654, 302] width 27 height 25
select select "11"
click at [565, 402] on span "17" at bounding box center [555, 406] width 29 height 29
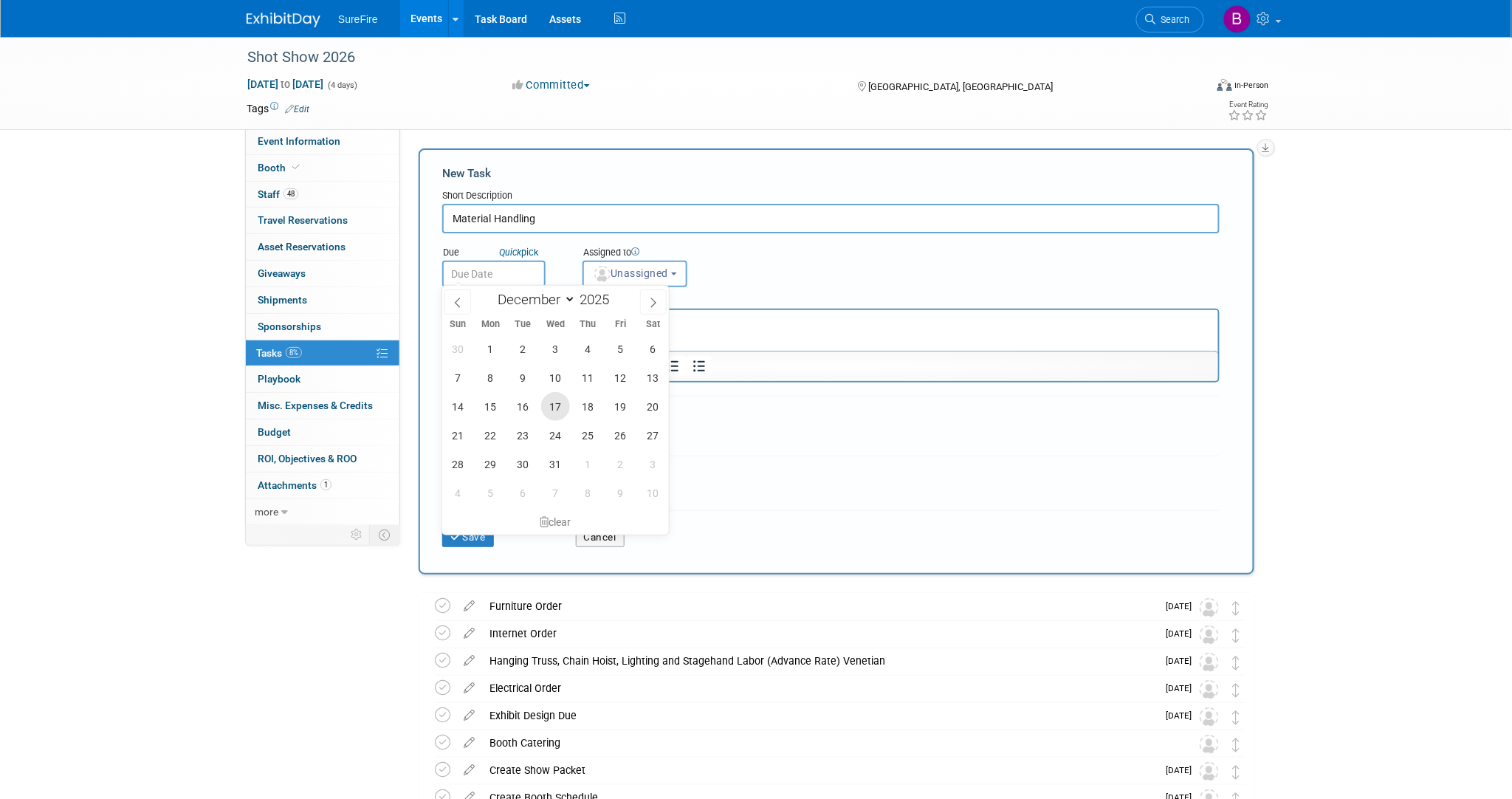
type input "Dec 17, 2025"
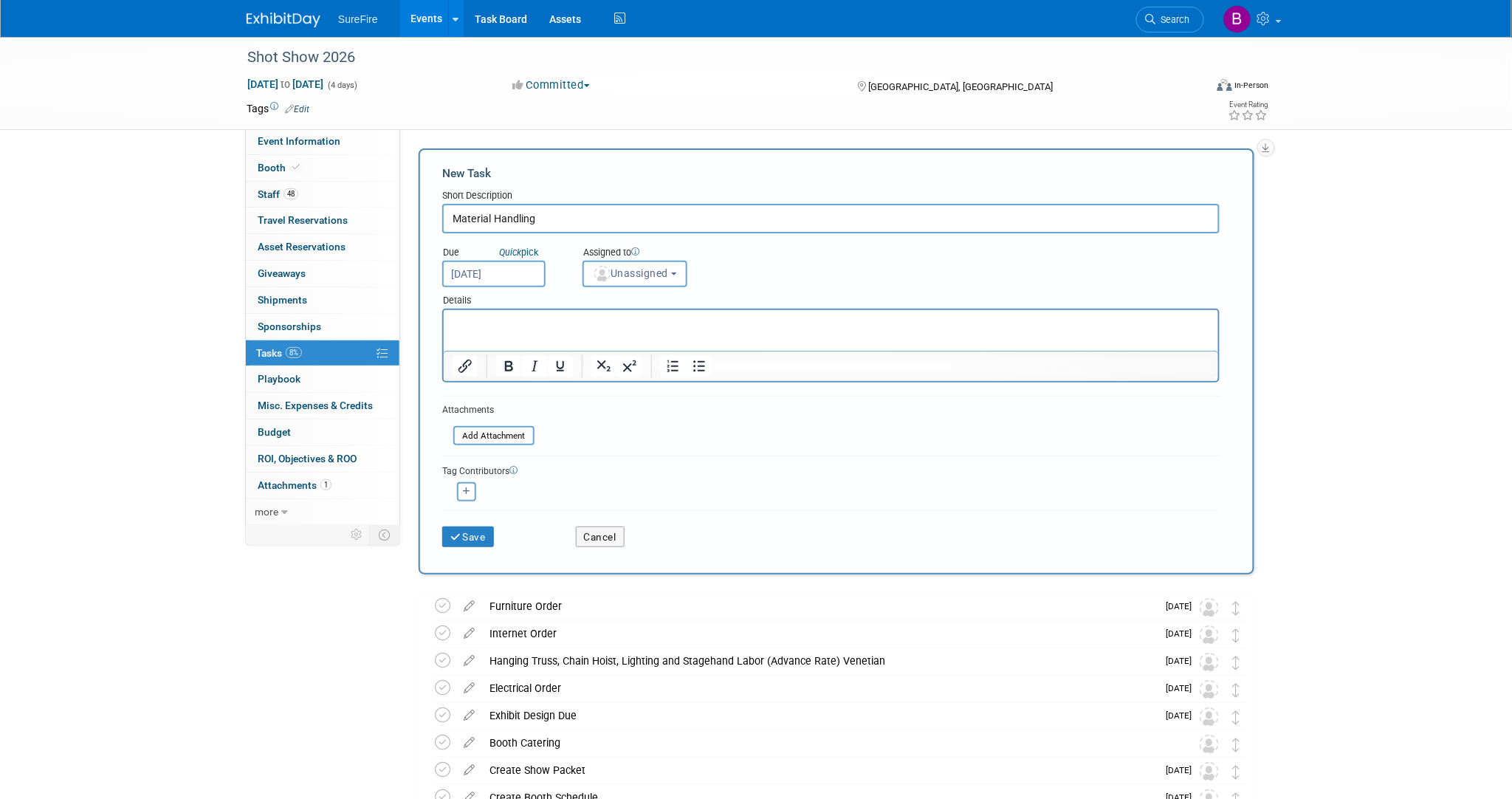
click at [593, 327] on p "Rich Text Area. Press ALT-0 for help." at bounding box center [831, 322] width 758 height 14
click at [467, 543] on button "Save" at bounding box center [468, 537] width 52 height 21
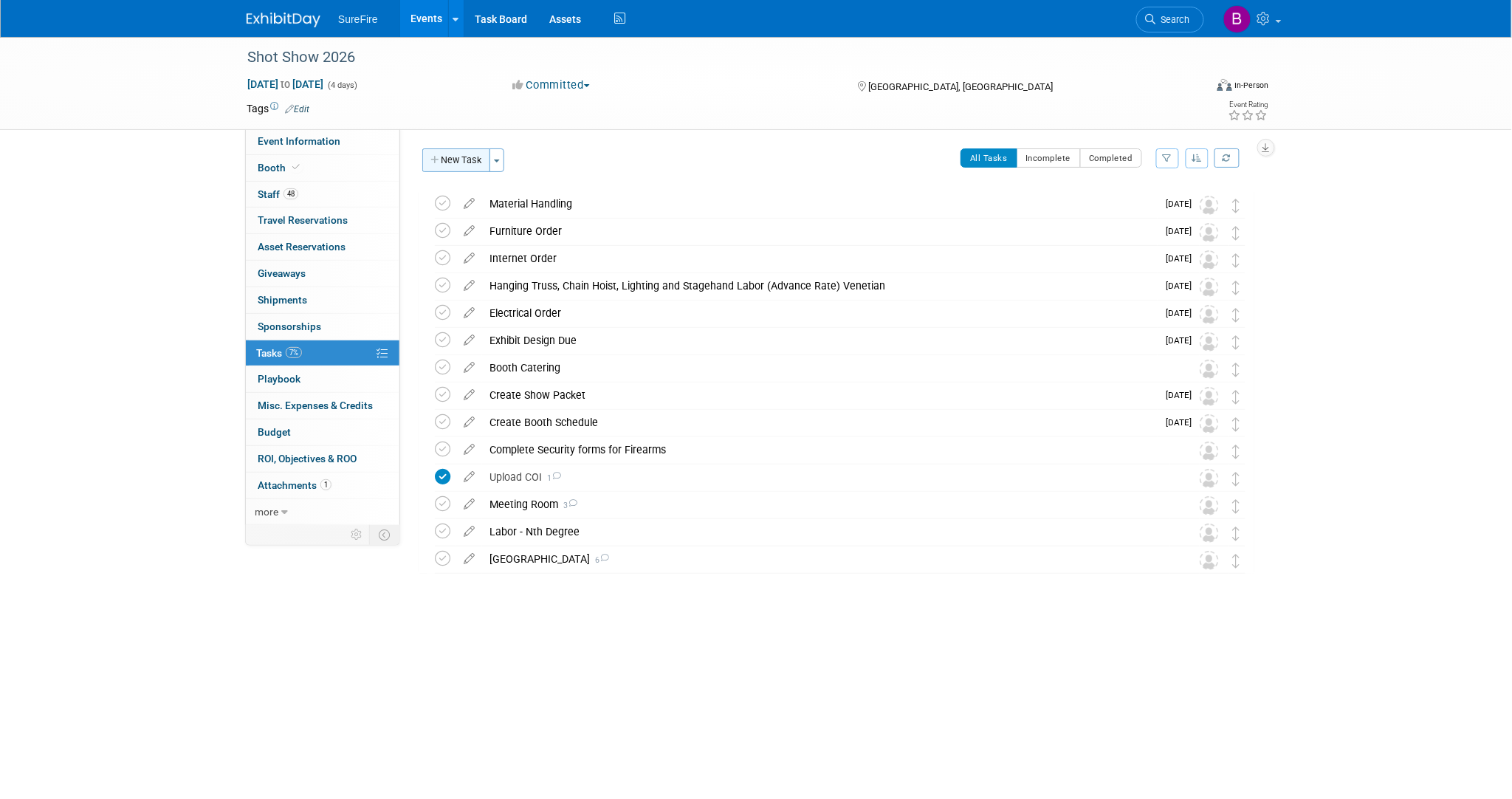
click at [443, 162] on button "New Task" at bounding box center [456, 160] width 68 height 24
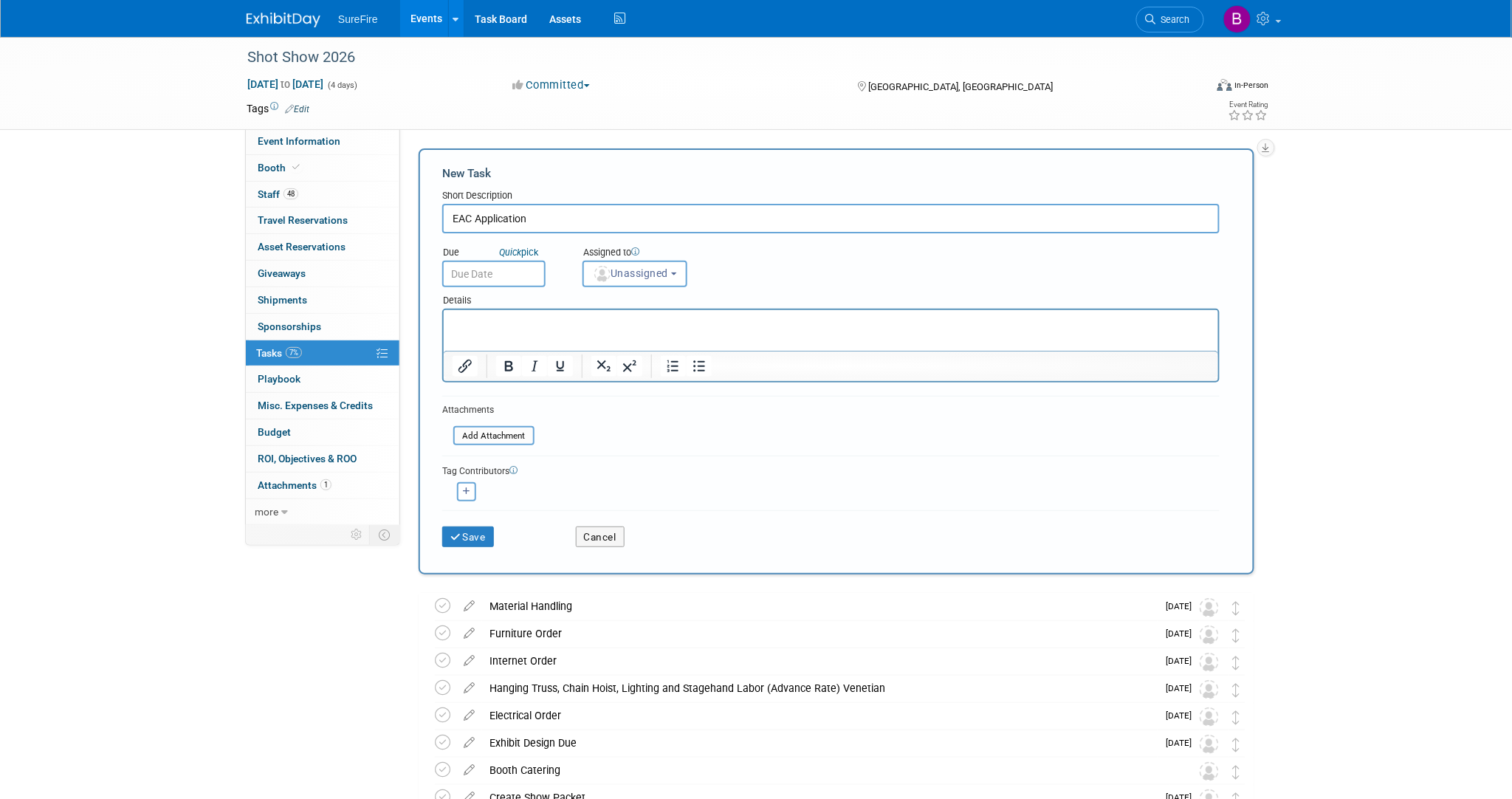
type input "EAC Application"
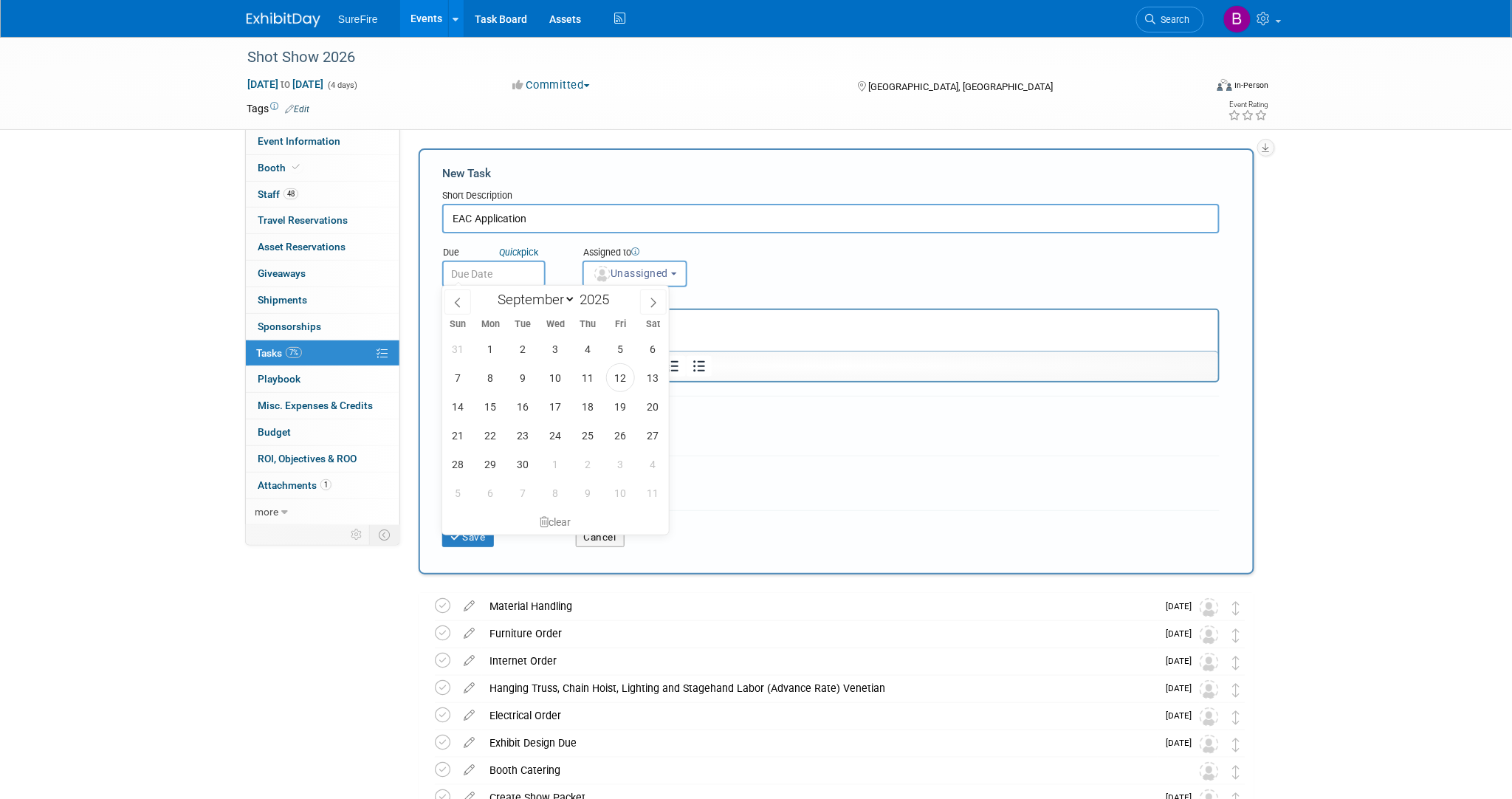
click at [454, 277] on input "text" at bounding box center [494, 274] width 103 height 27
click at [654, 311] on span at bounding box center [654, 302] width 27 height 25
select select "11"
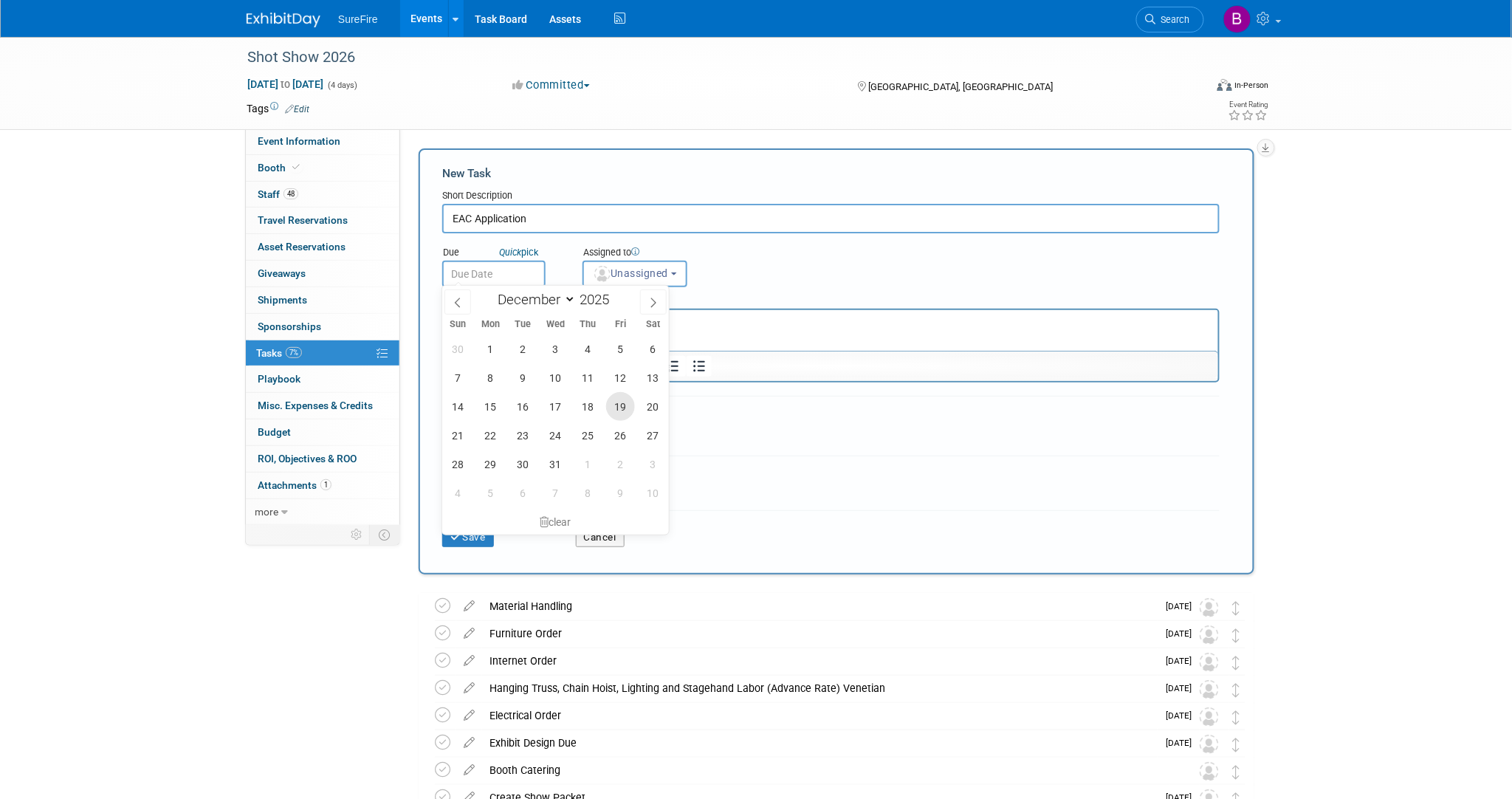
click at [610, 412] on span "19" at bounding box center [620, 406] width 29 height 29
type input "Dec 19, 2025"
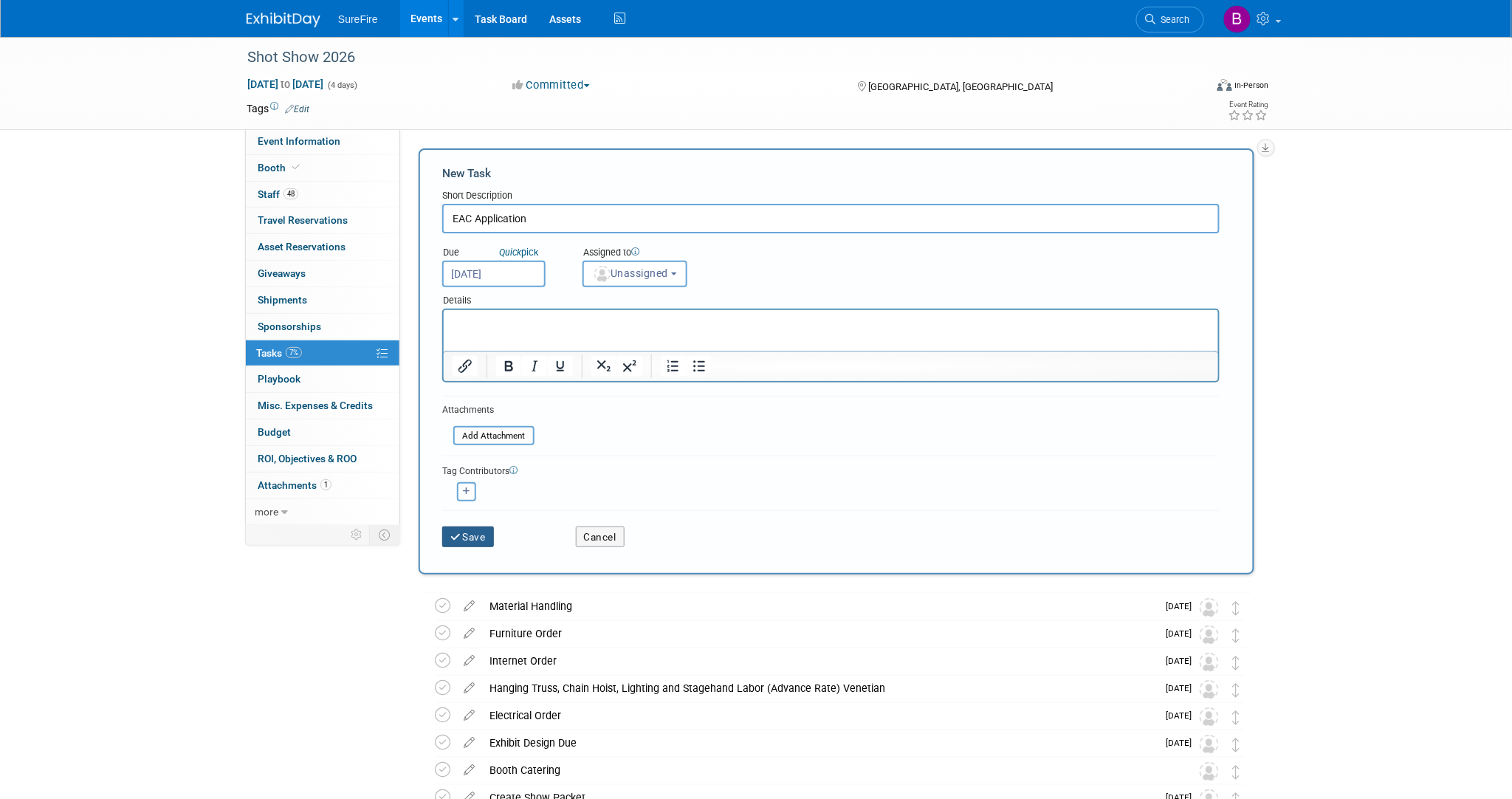
click at [472, 531] on button "Save" at bounding box center [468, 537] width 52 height 21
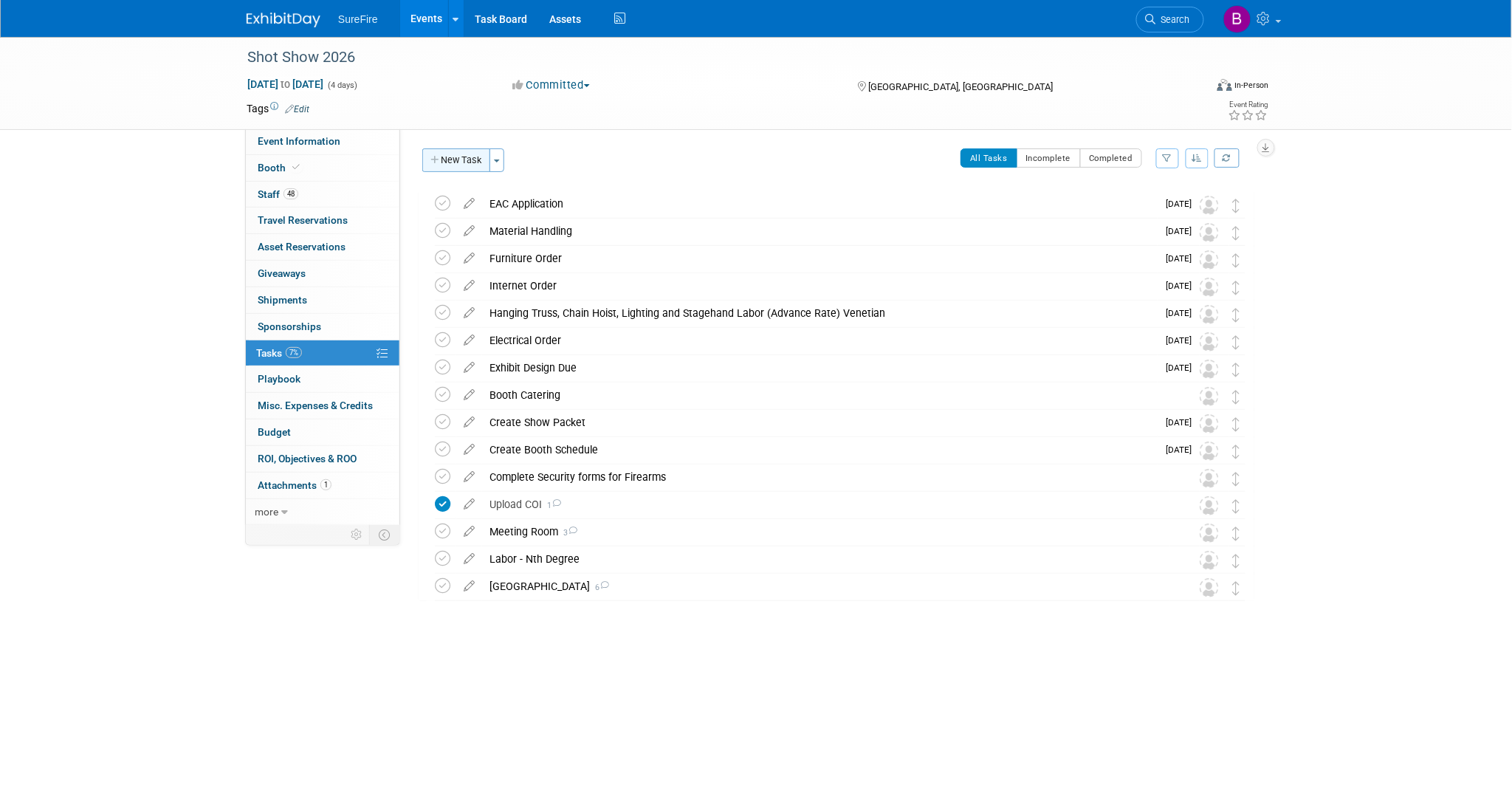
click at [445, 148] on button "New Task" at bounding box center [456, 160] width 68 height 24
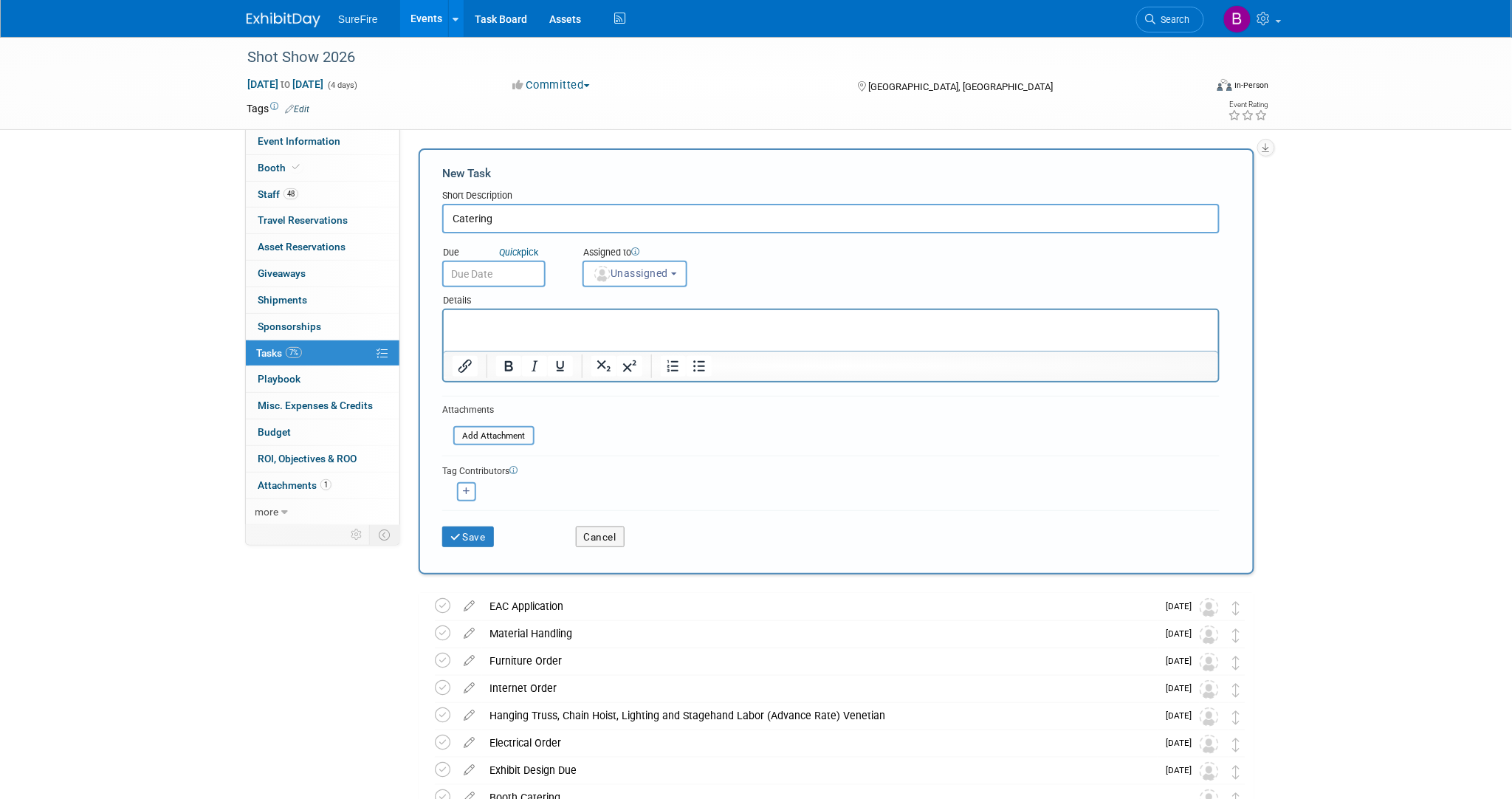
type input "Catering"
click at [508, 271] on input "text" at bounding box center [494, 274] width 103 height 27
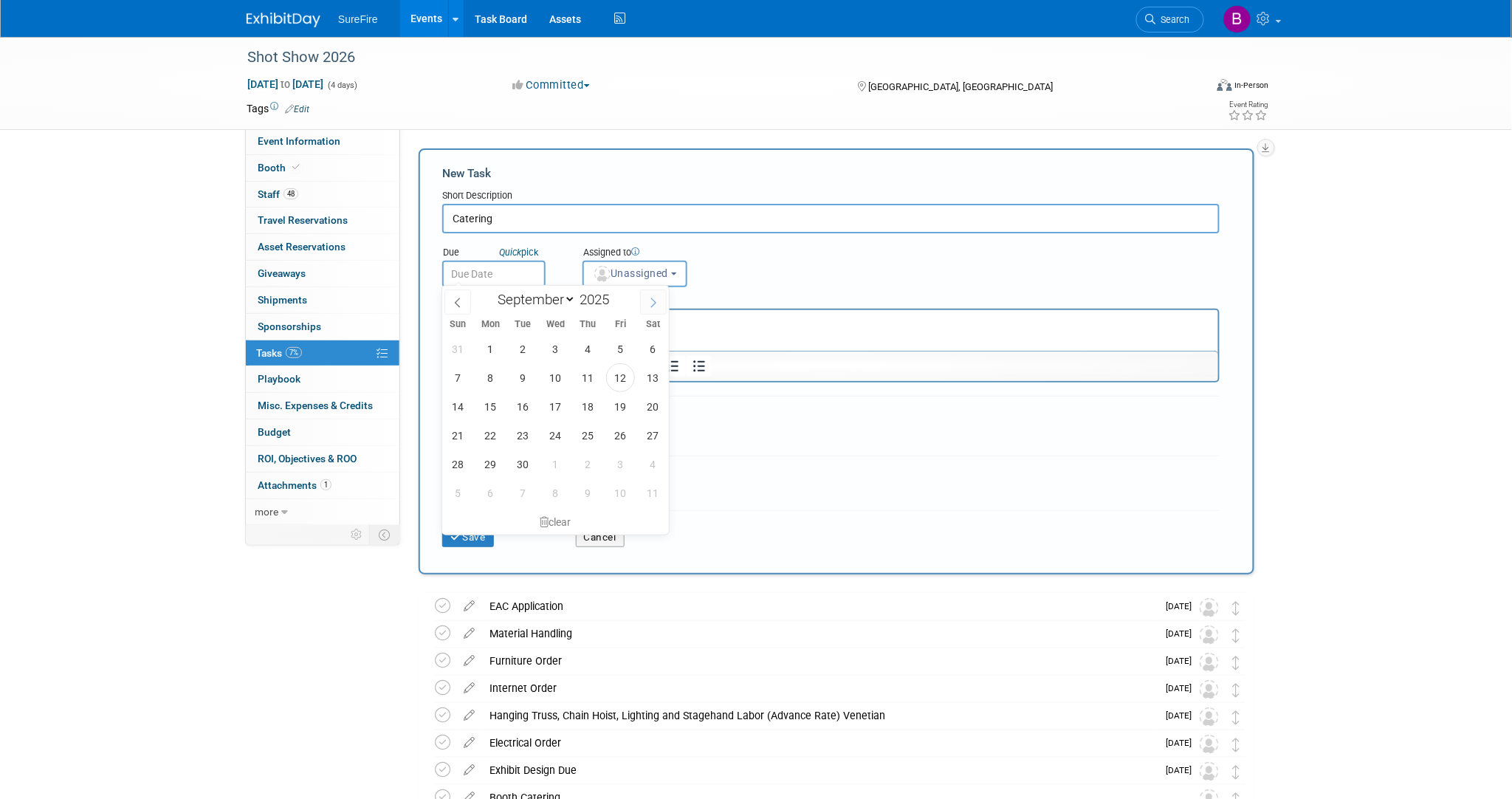
click at [644, 309] on span at bounding box center [654, 302] width 27 height 25
select select "11"
click at [551, 465] on span "31" at bounding box center [555, 464] width 29 height 29
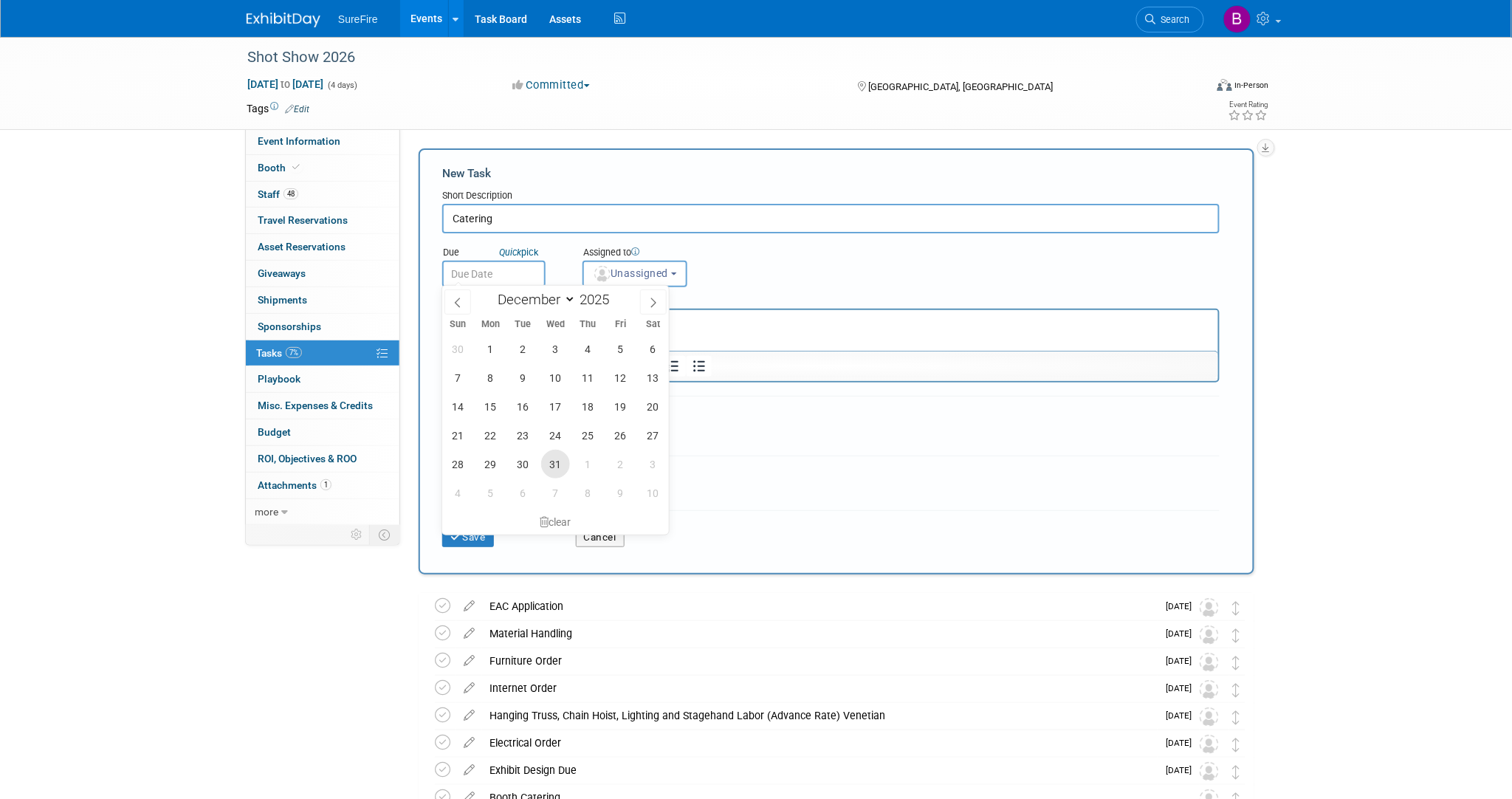
type input "Dec 31, 2025"
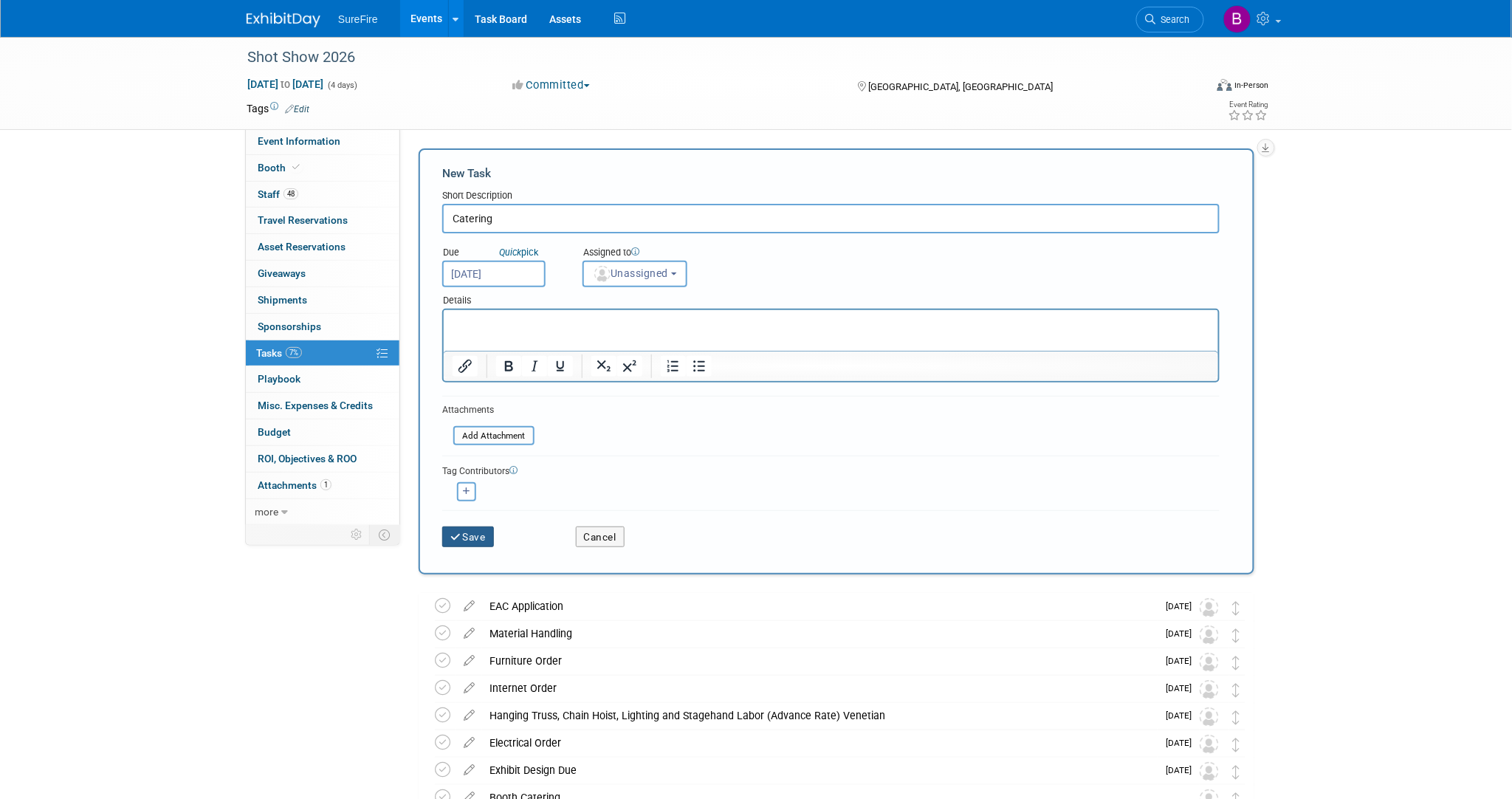
click at [479, 528] on button "Save" at bounding box center [468, 537] width 52 height 21
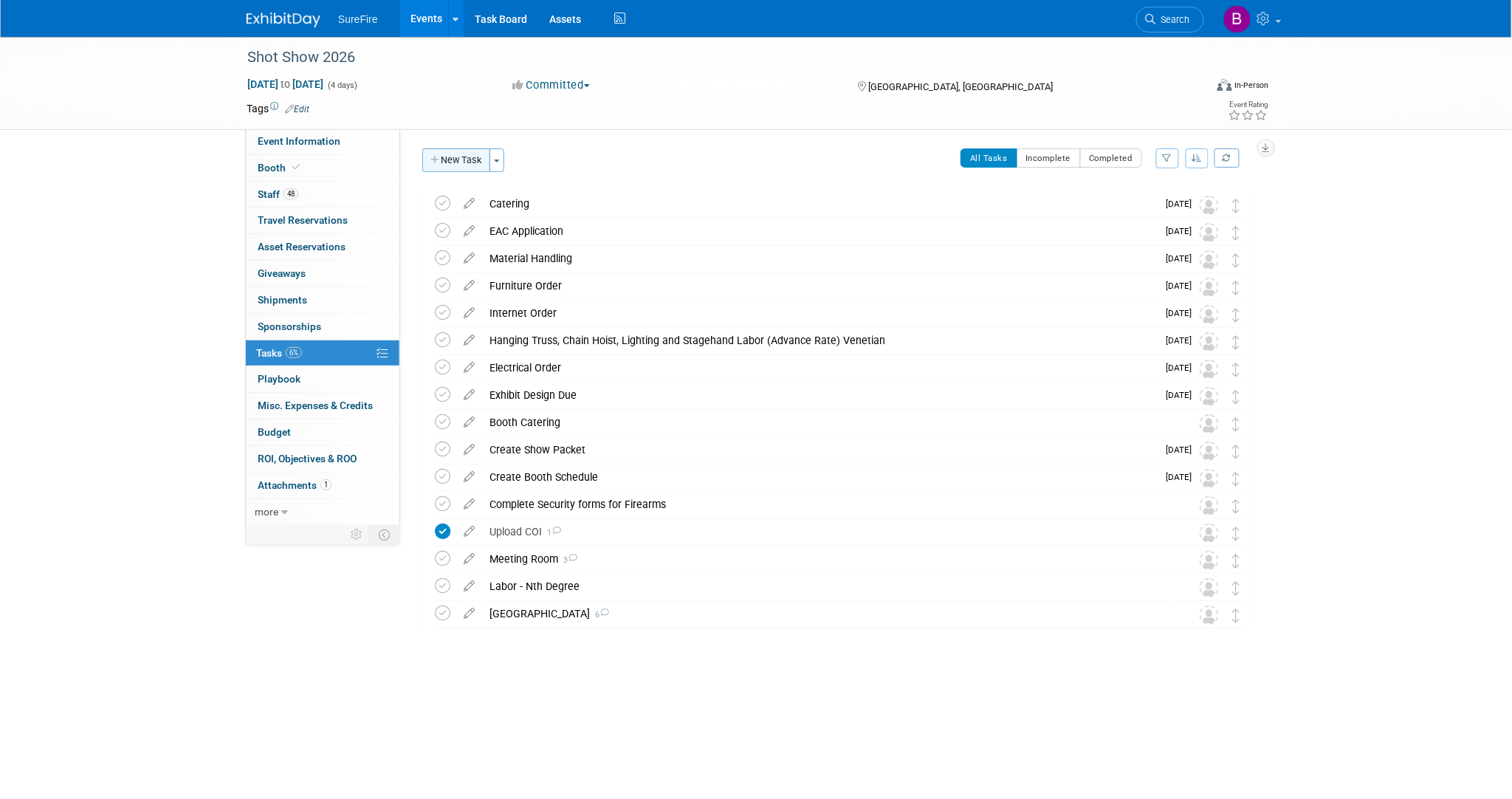
click at [465, 166] on button "New Task" at bounding box center [456, 160] width 68 height 24
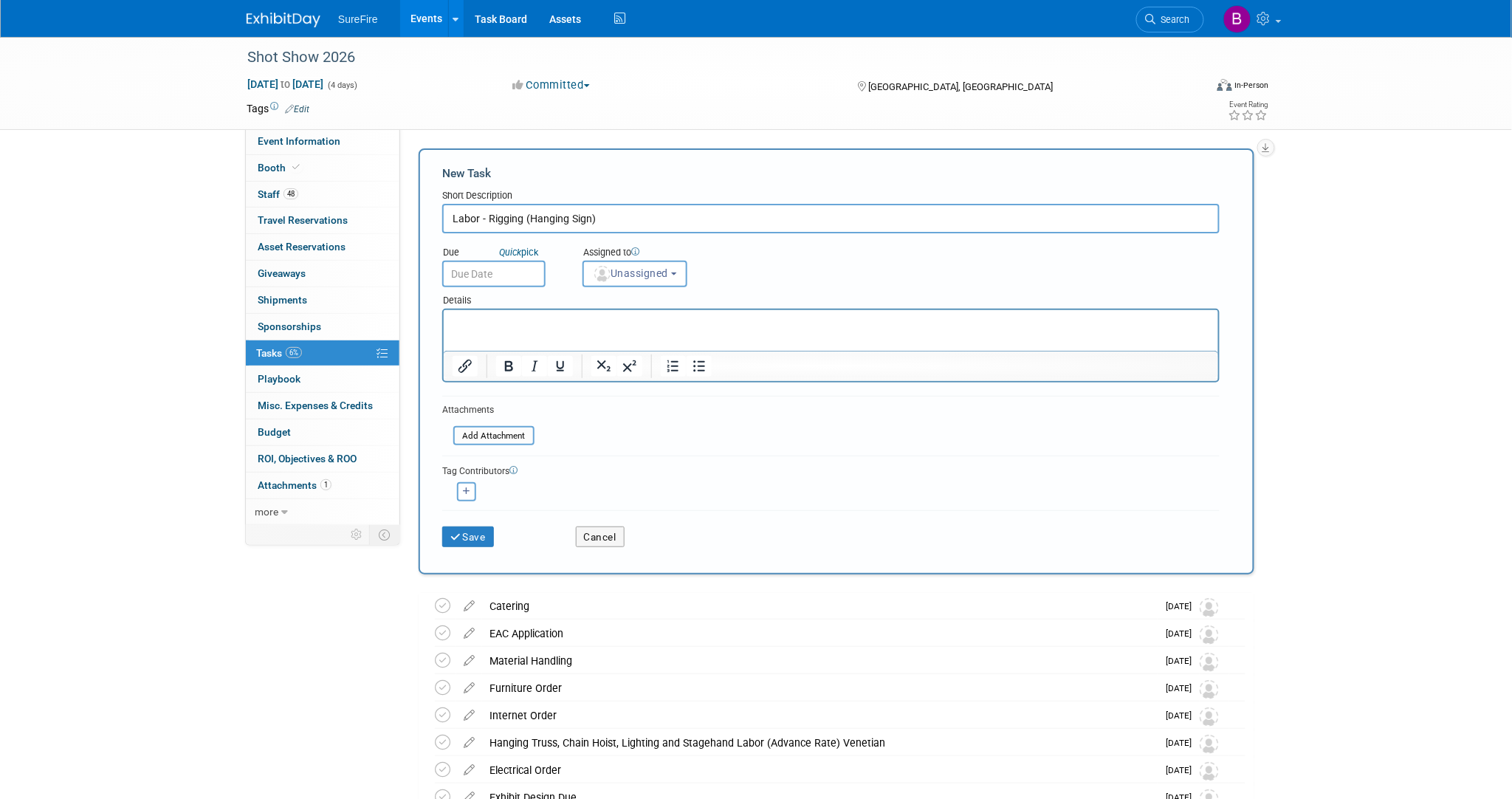
type input "Labor - Rigging (Hanging Sign)"
click at [480, 271] on input "text" at bounding box center [494, 274] width 103 height 27
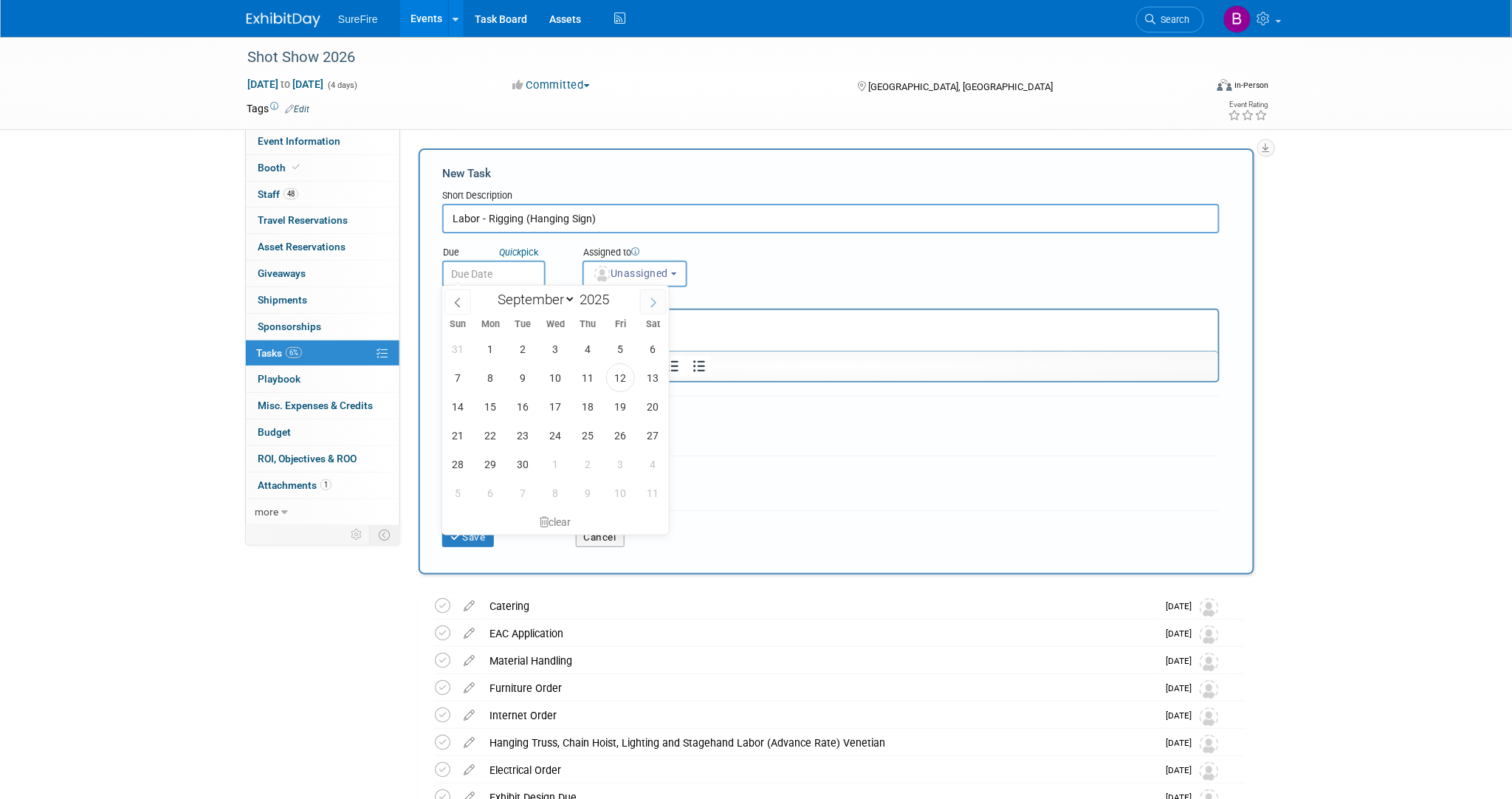
click at [644, 299] on span at bounding box center [654, 302] width 27 height 25
select select "11"
click at [545, 469] on span "31" at bounding box center [555, 464] width 29 height 29
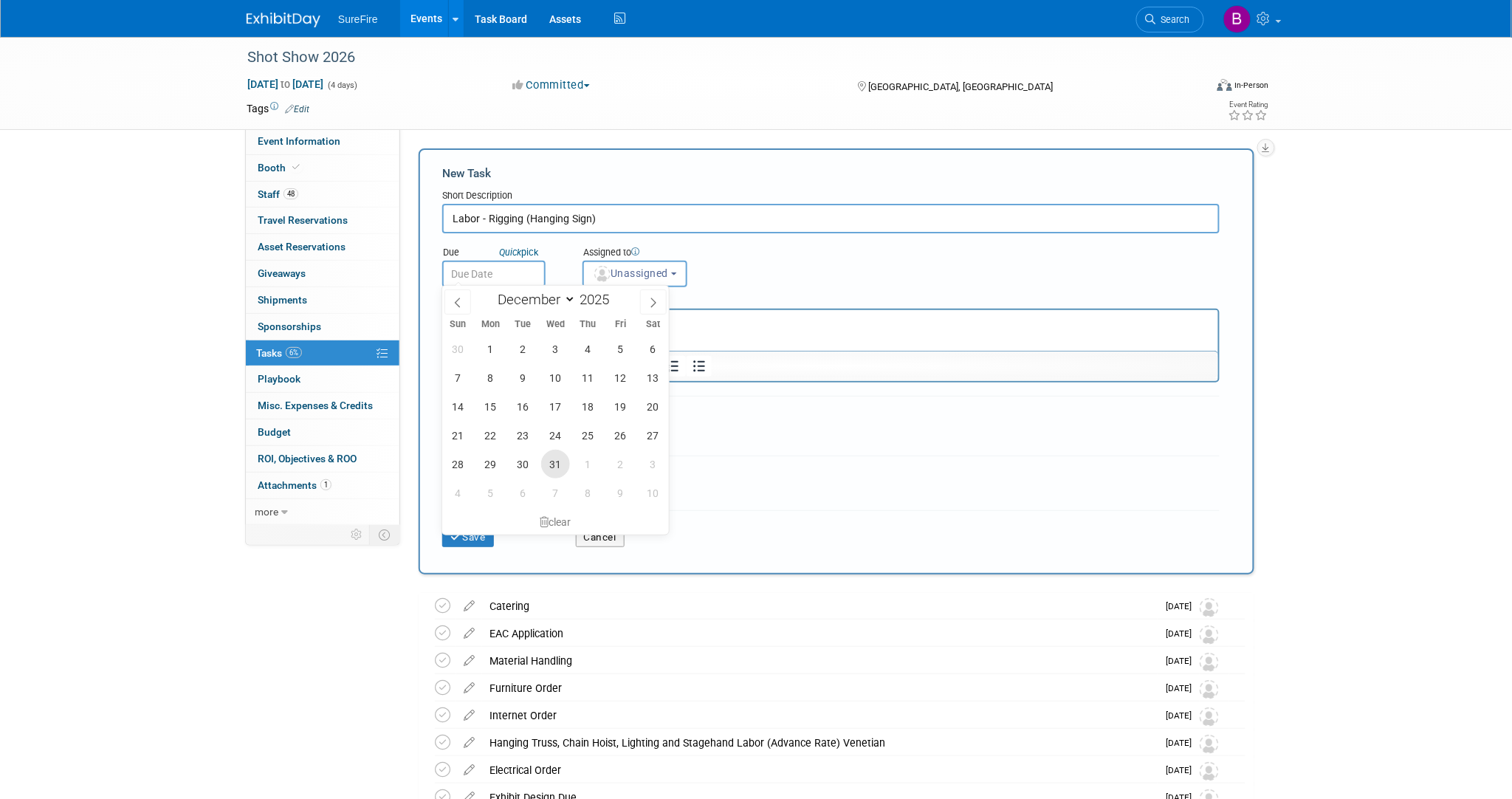
type input "Dec 31, 2025"
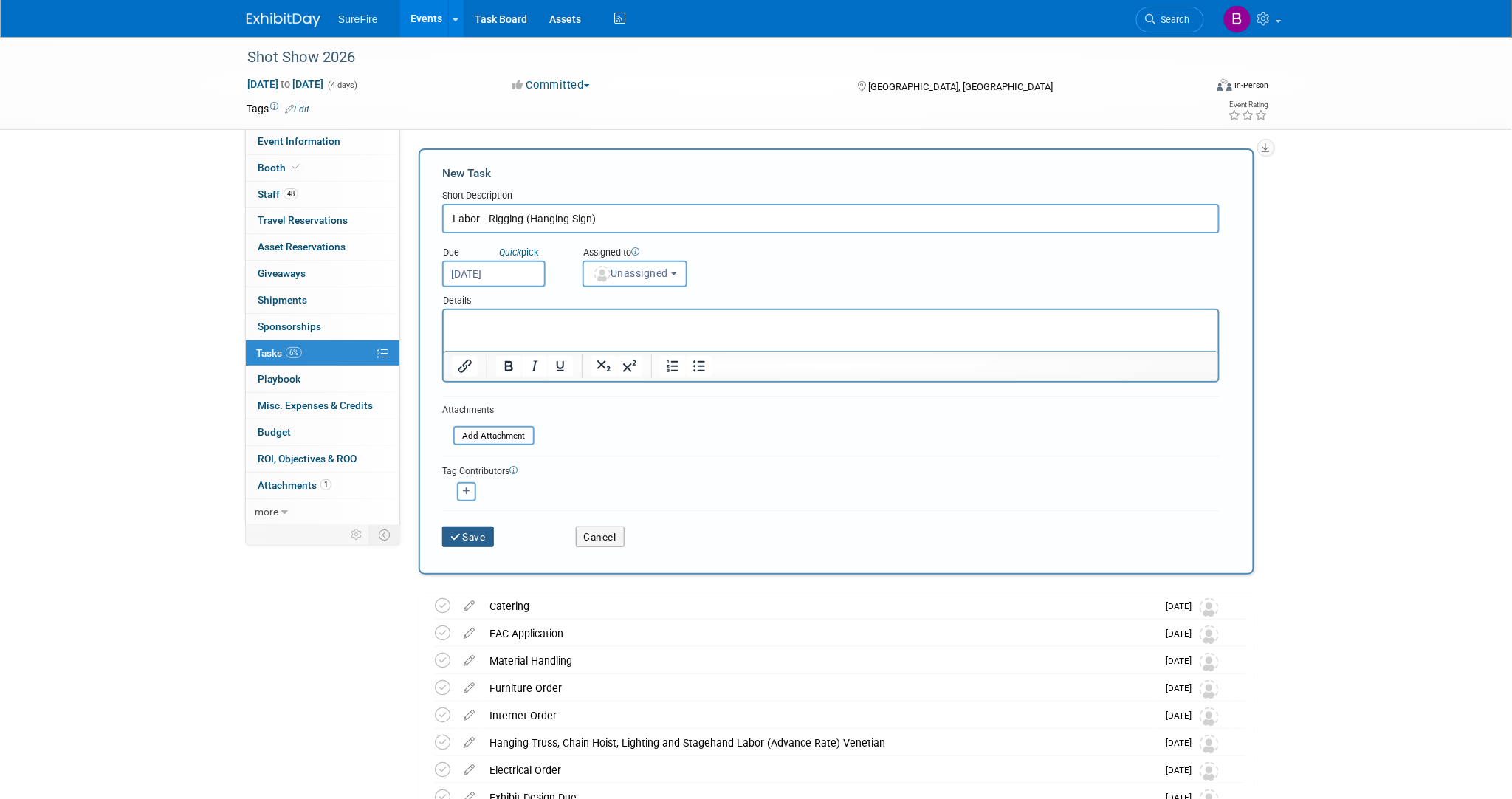
click at [474, 536] on button "Save" at bounding box center [468, 537] width 52 height 21
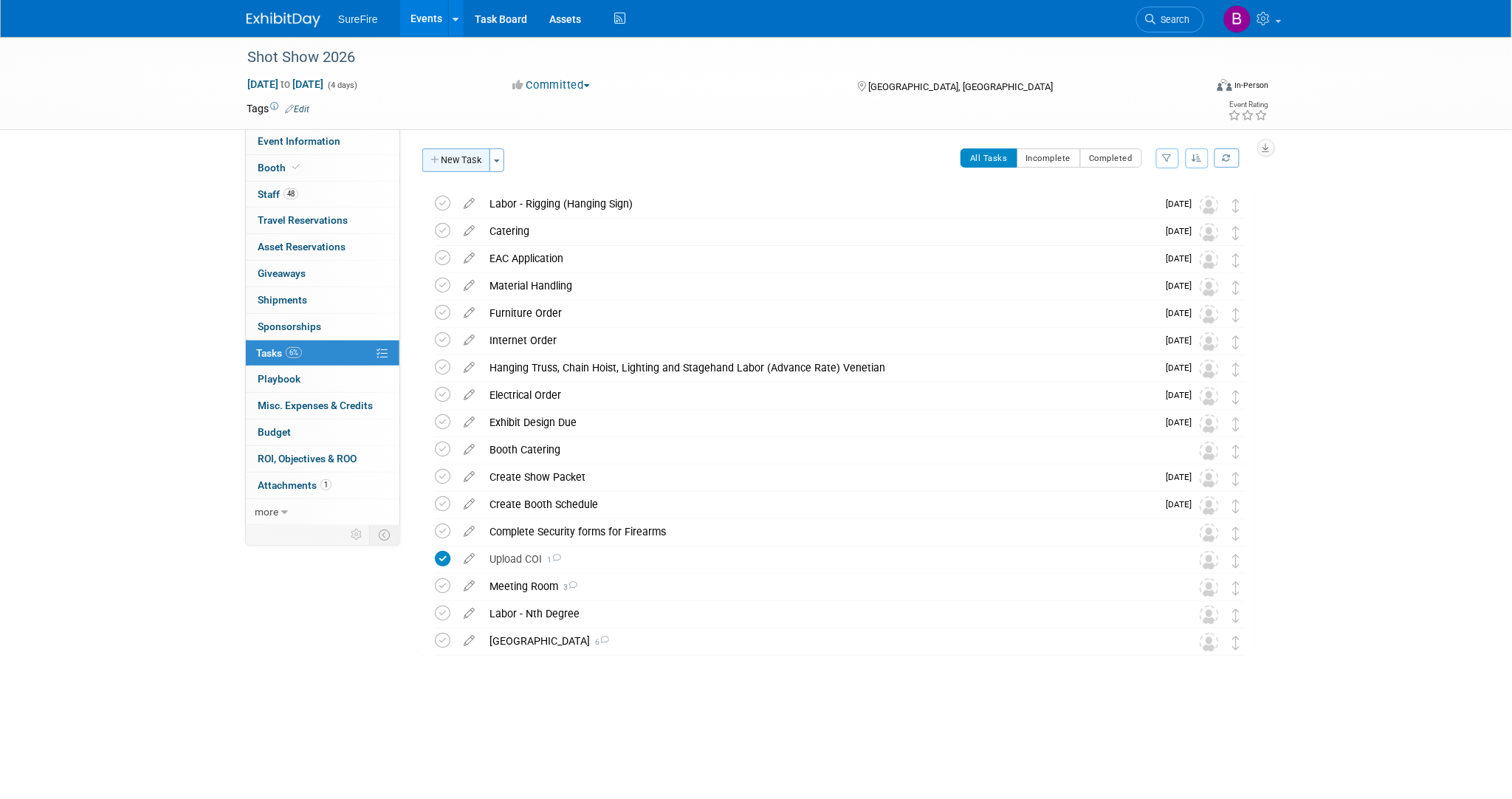
click at [467, 163] on button "New Task" at bounding box center [456, 160] width 68 height 24
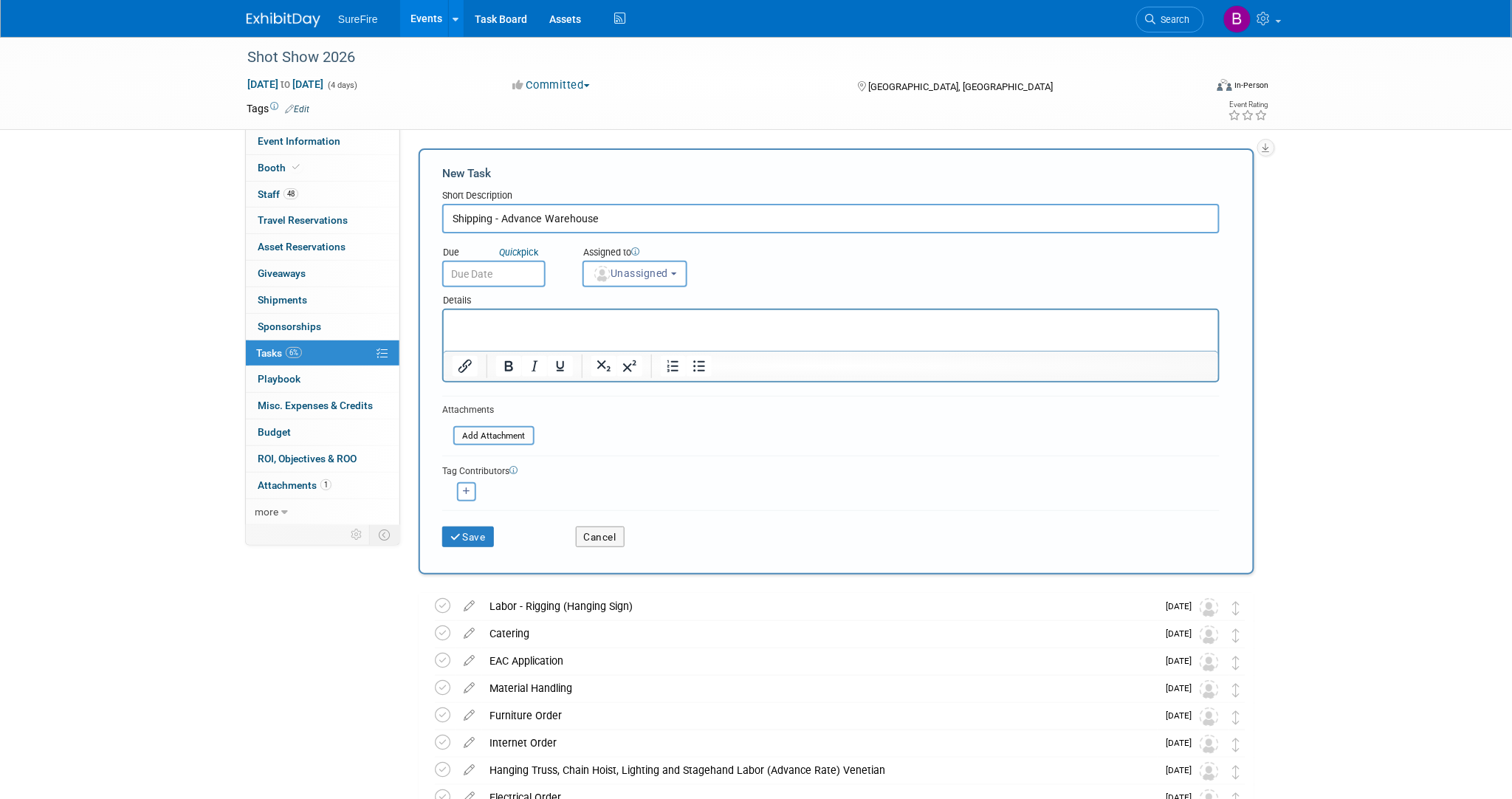
type input "Shipping - Advance Warehouse"
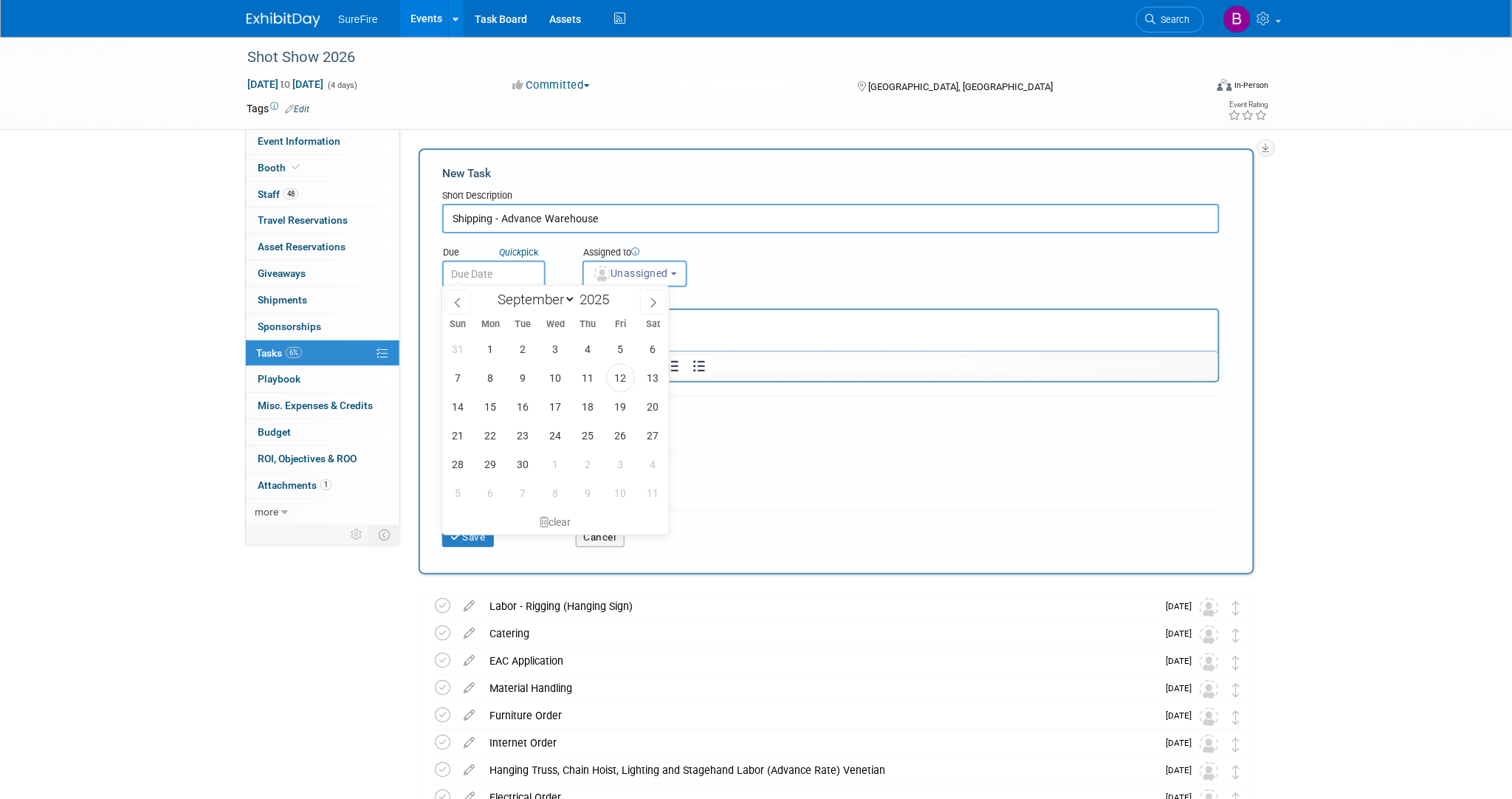
click at [519, 261] on input "text" at bounding box center [494, 274] width 103 height 27
click at [637, 303] on div "January February March April May June July August September October November De…" at bounding box center [555, 298] width 170 height 25
click at [651, 297] on icon at bounding box center [653, 302] width 11 height 11
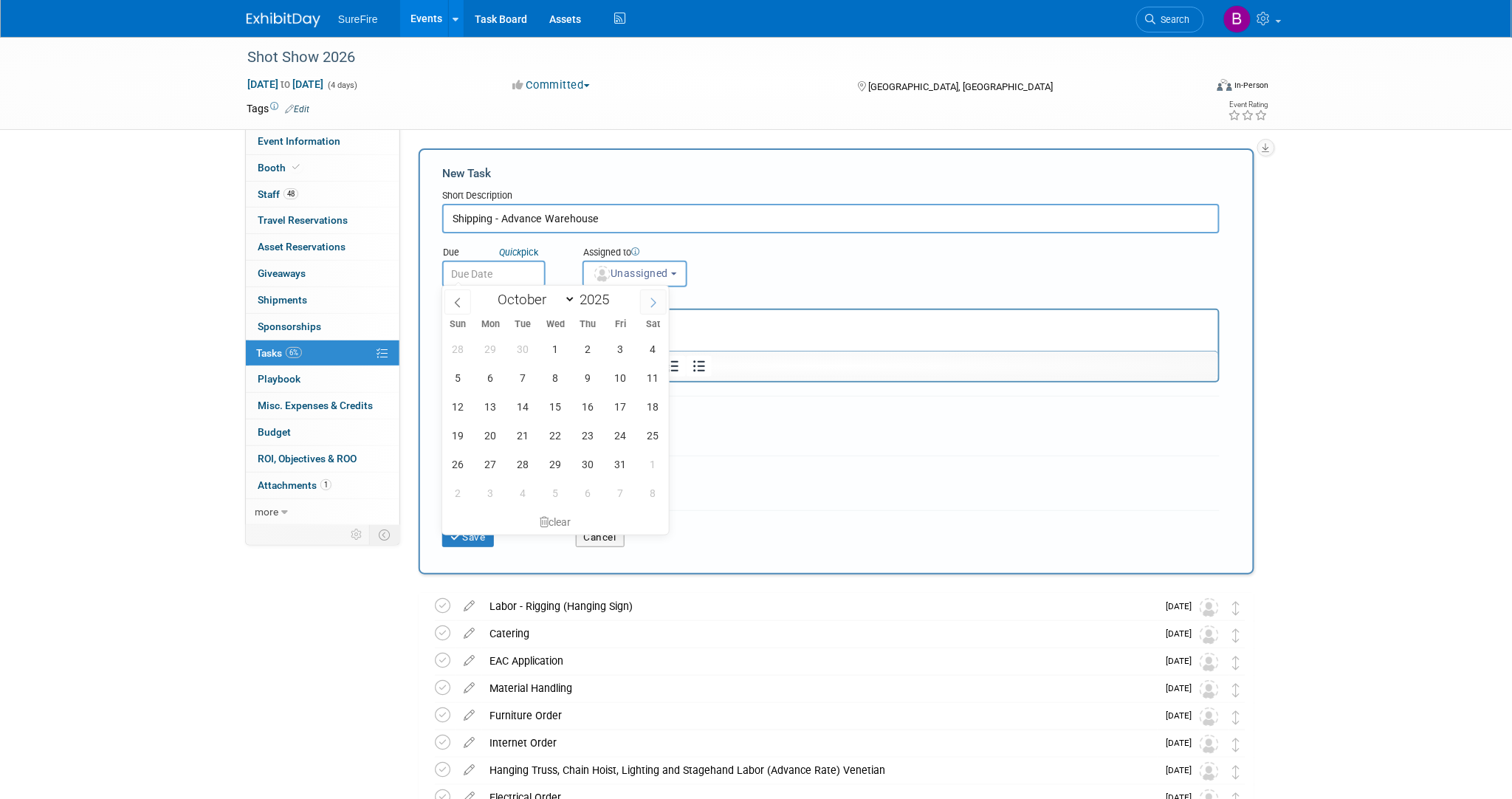
click at [651, 297] on icon at bounding box center [653, 302] width 11 height 11
select select "11"
click at [651, 297] on icon at bounding box center [653, 302] width 11 height 11
type input "2026"
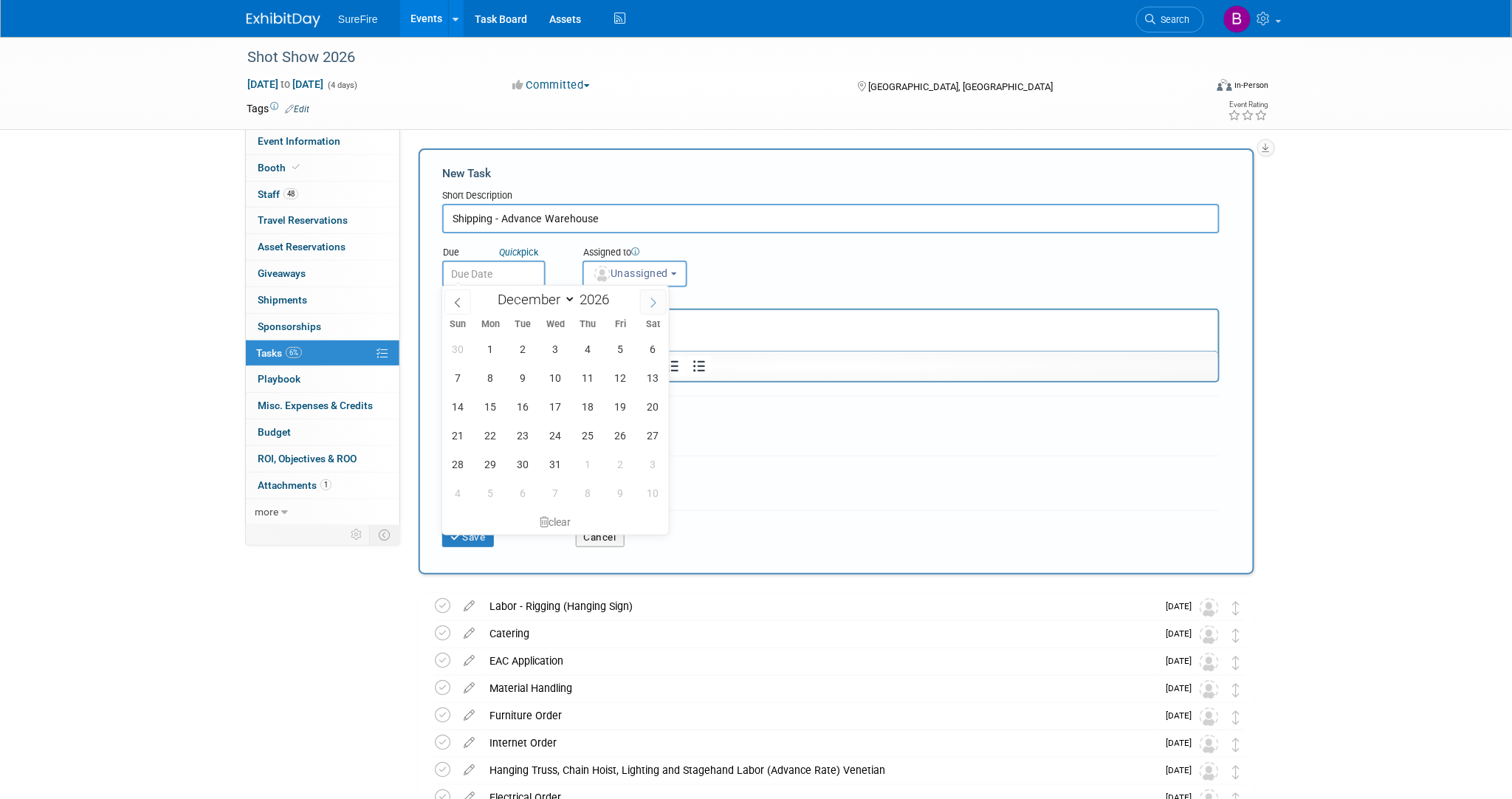
select select "0"
click at [643, 348] on span "3" at bounding box center [653, 349] width 29 height 29
type input "Jan 3, 2026"
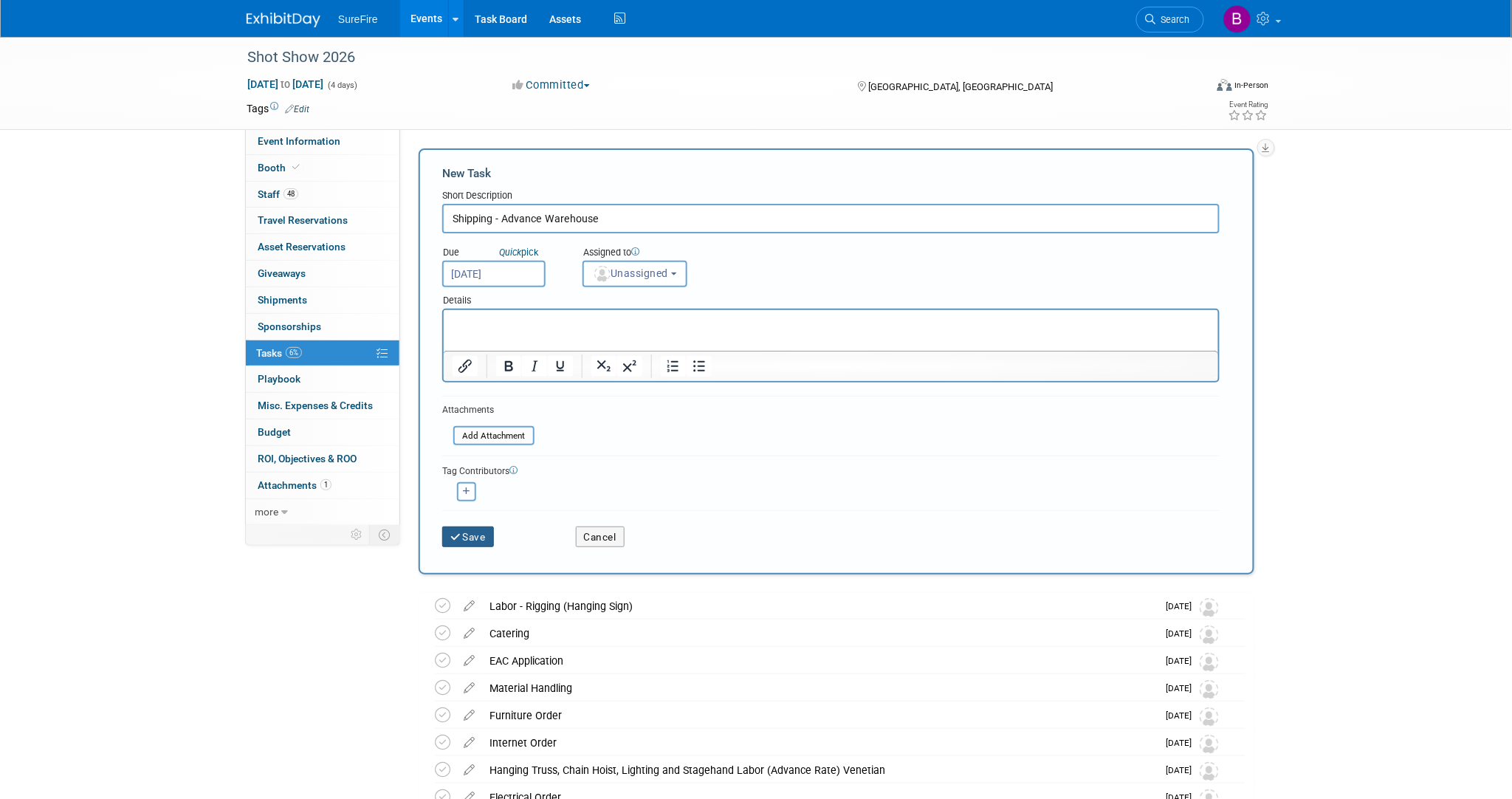
click at [480, 527] on button "Save" at bounding box center [468, 537] width 52 height 21
